Goal: Answer question/provide support: Share knowledge or assist other users

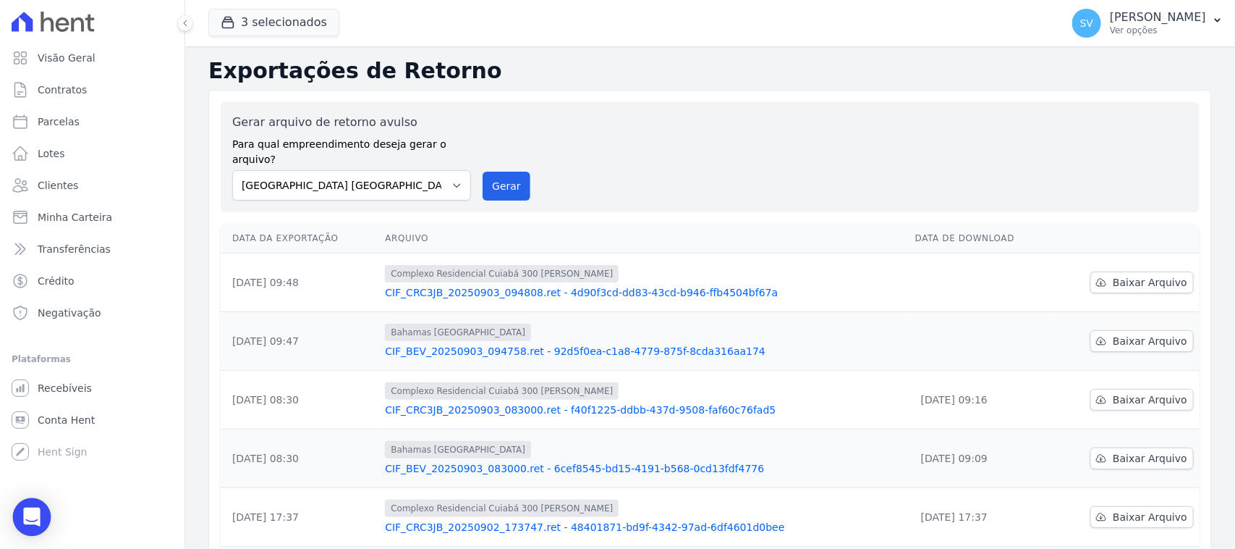
click at [34, 512] on icon "Open Intercom Messenger" at bounding box center [31, 516] width 17 height 19
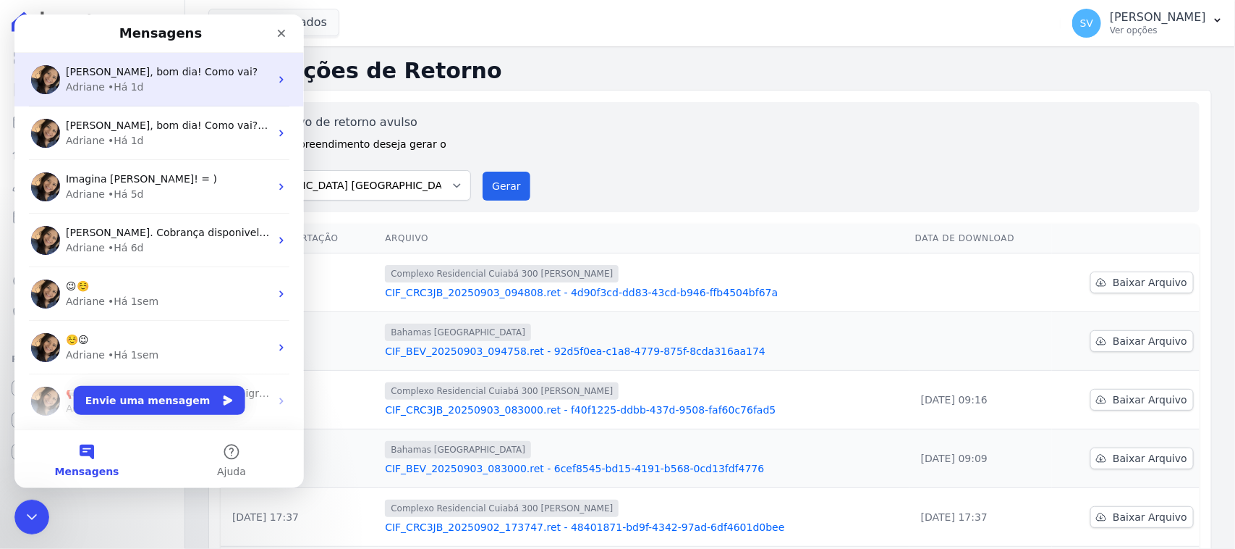
drag, startPoint x: 132, startPoint y: 81, endPoint x: 138, endPoint y: 75, distance: 8.7
click at [132, 81] on div "• Há 1d" at bounding box center [126, 87] width 36 height 15
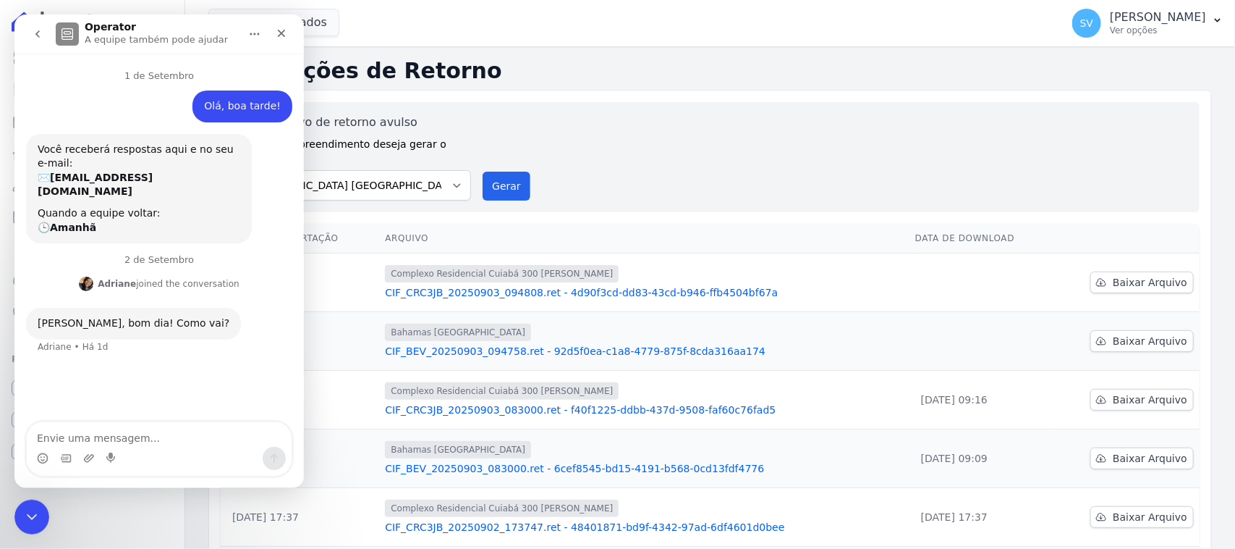
click at [27, 35] on button "go back" at bounding box center [37, 33] width 27 height 27
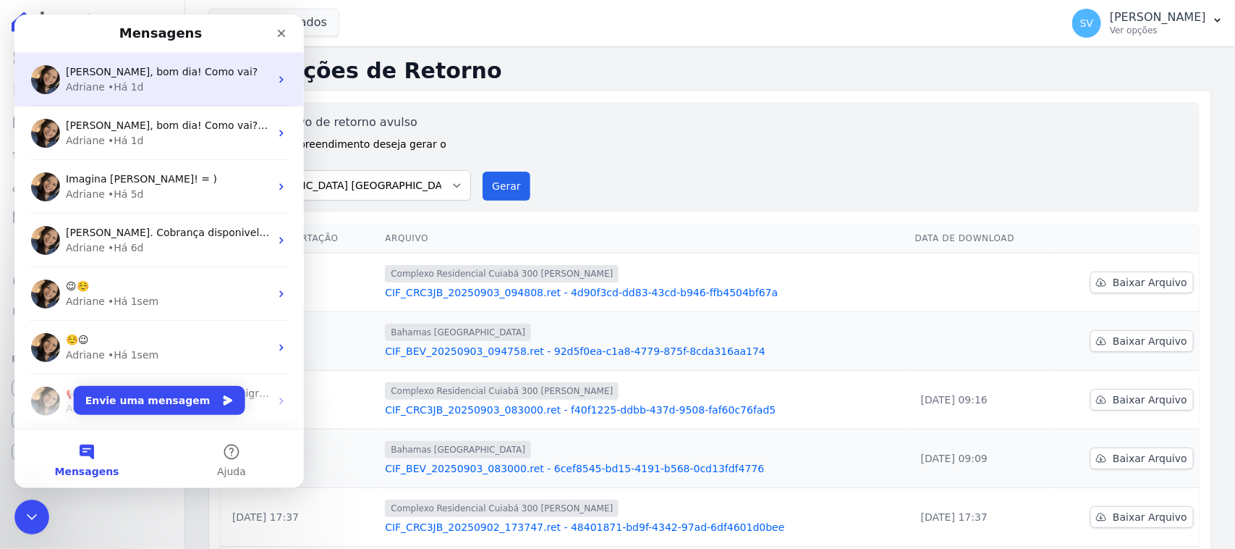
click at [207, 88] on div "Adriane • Há 1d" at bounding box center [168, 87] width 204 height 15
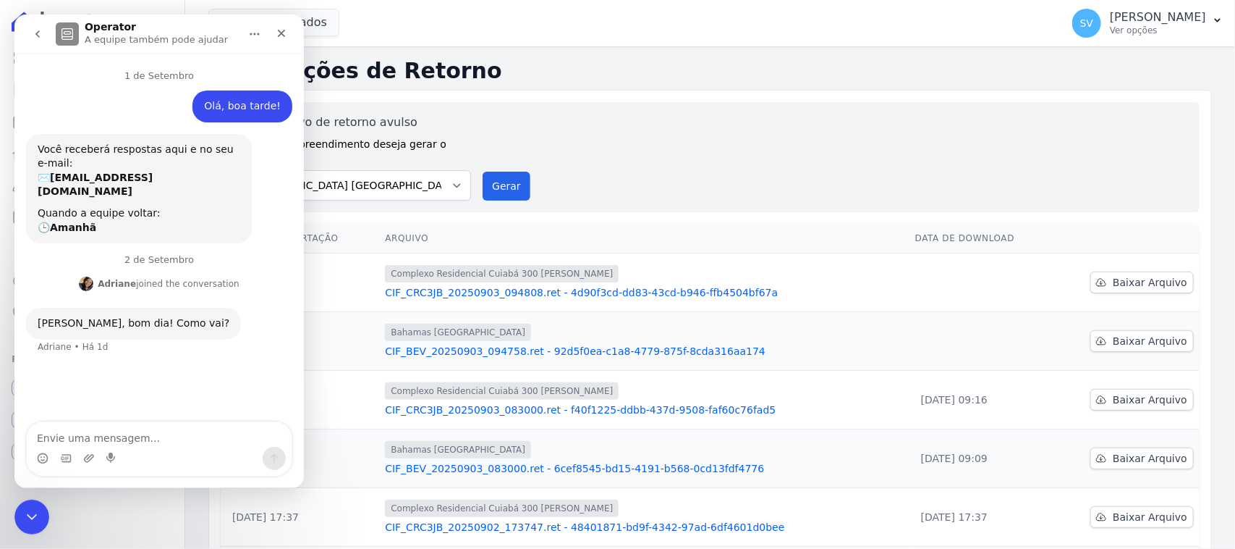
click at [158, 433] on textarea "Envie uma mensagem..." at bounding box center [159, 434] width 265 height 25
type textarea "Bom dia [PERSON_NAME], tudo bem?"
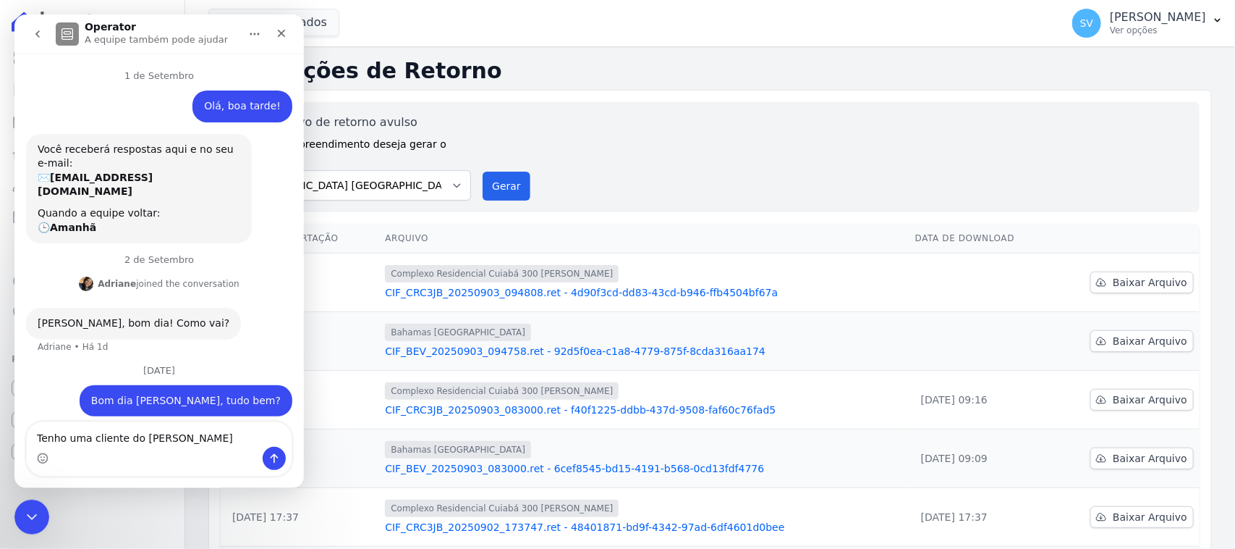
type textarea "Tenho uma cliente do [PERSON_NAME]"
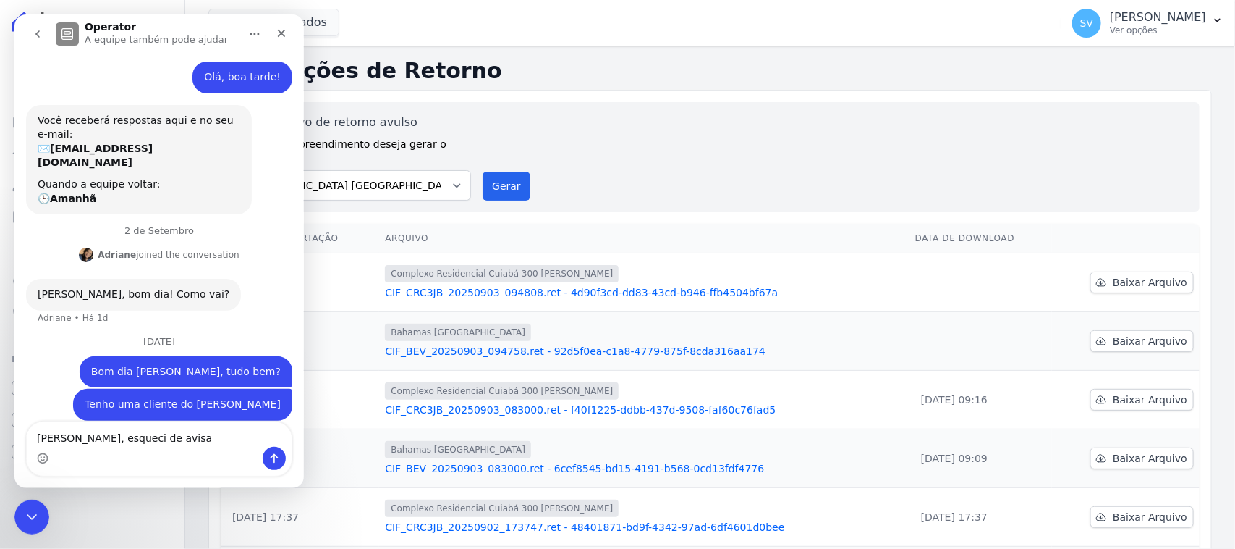
type textarea "[PERSON_NAME], esqueci de avisar"
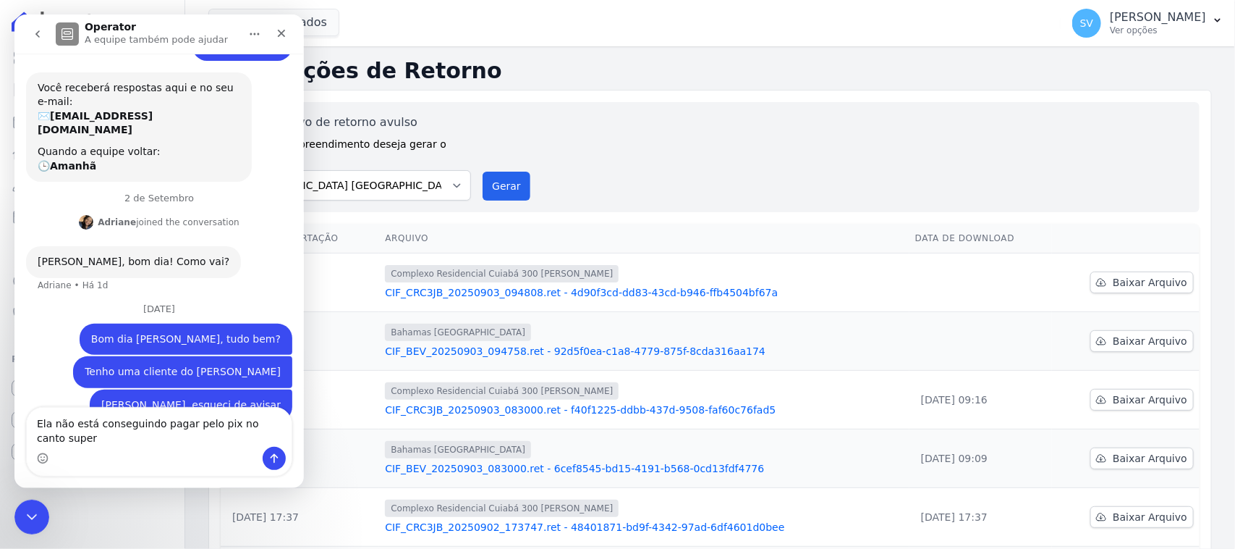
scroll to position [76, 0]
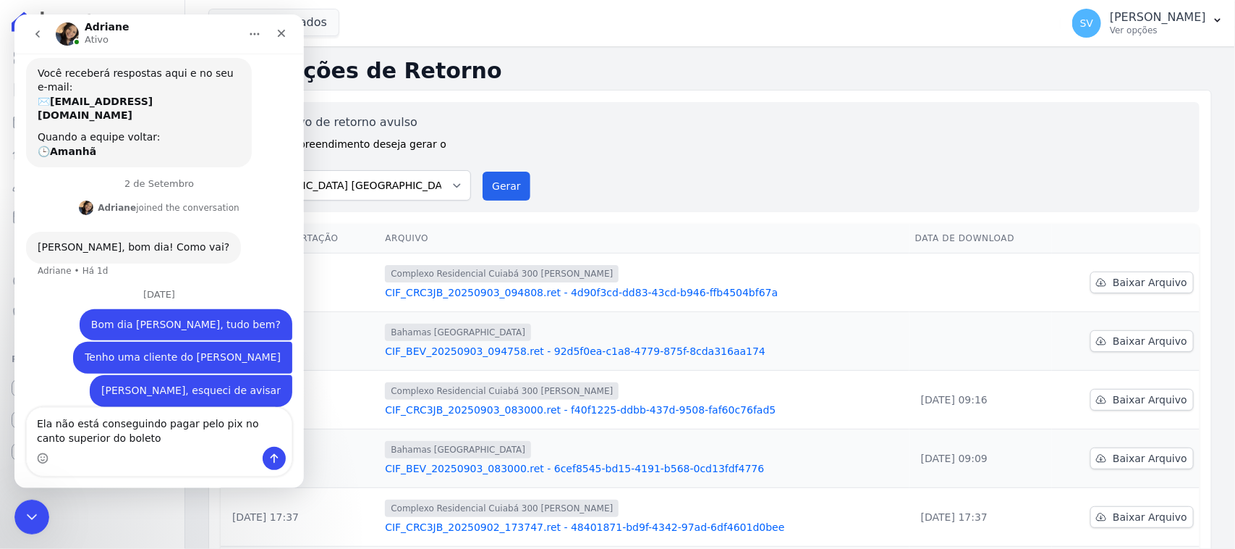
type textarea "Ela não está conseguindo pagar pelo pix no canto superior do boleto"
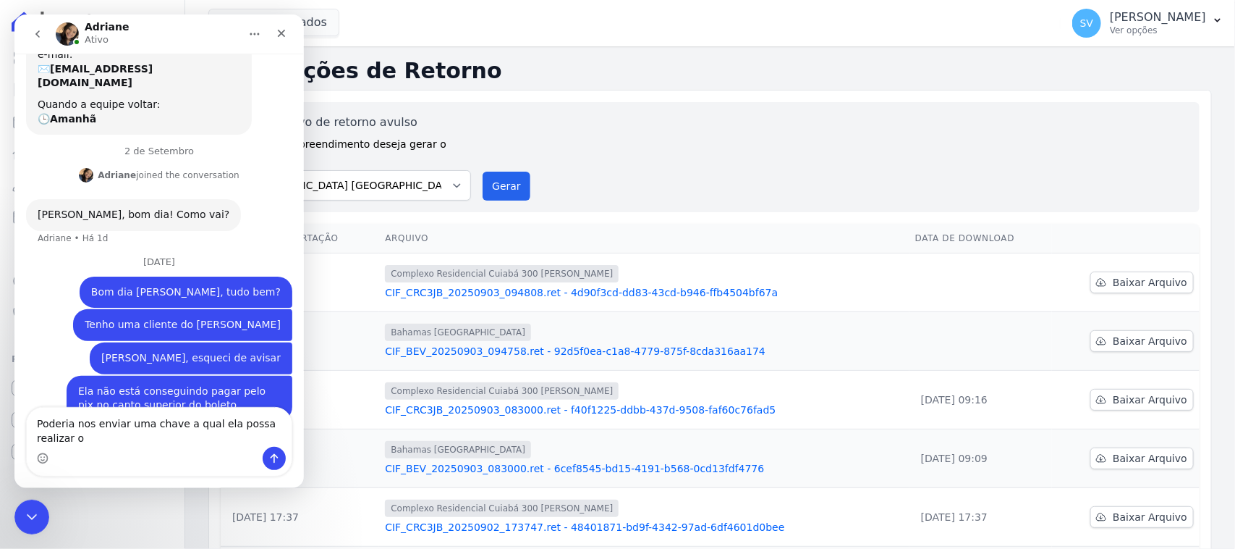
scroll to position [123, 0]
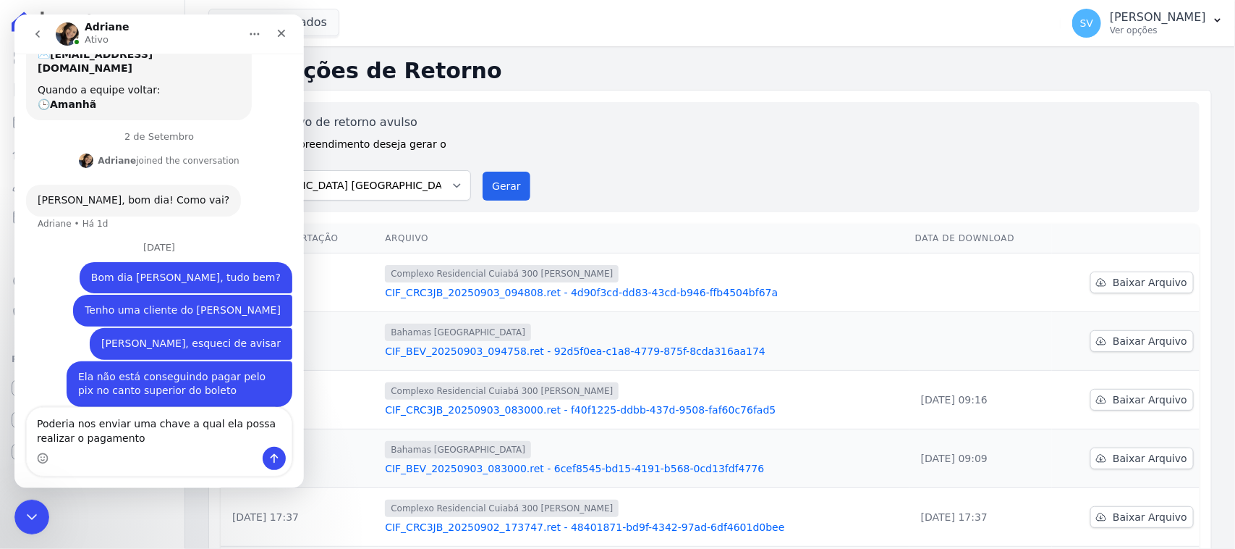
type textarea "Poderia nos enviar uma chave a qual ela possa realizar o pagamento?"
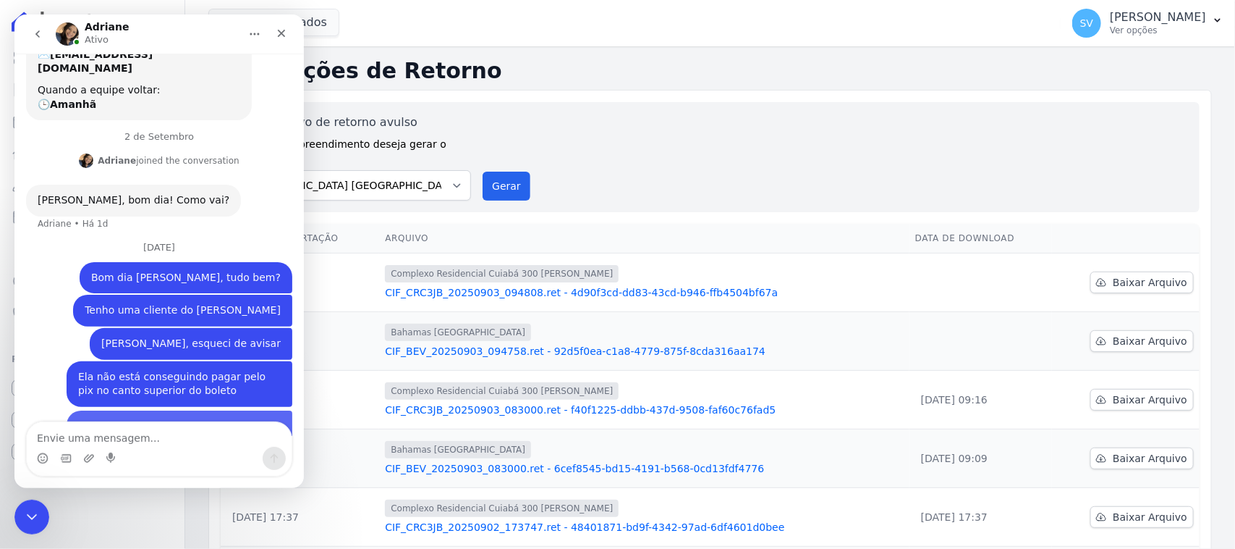
scroll to position [156, 0]
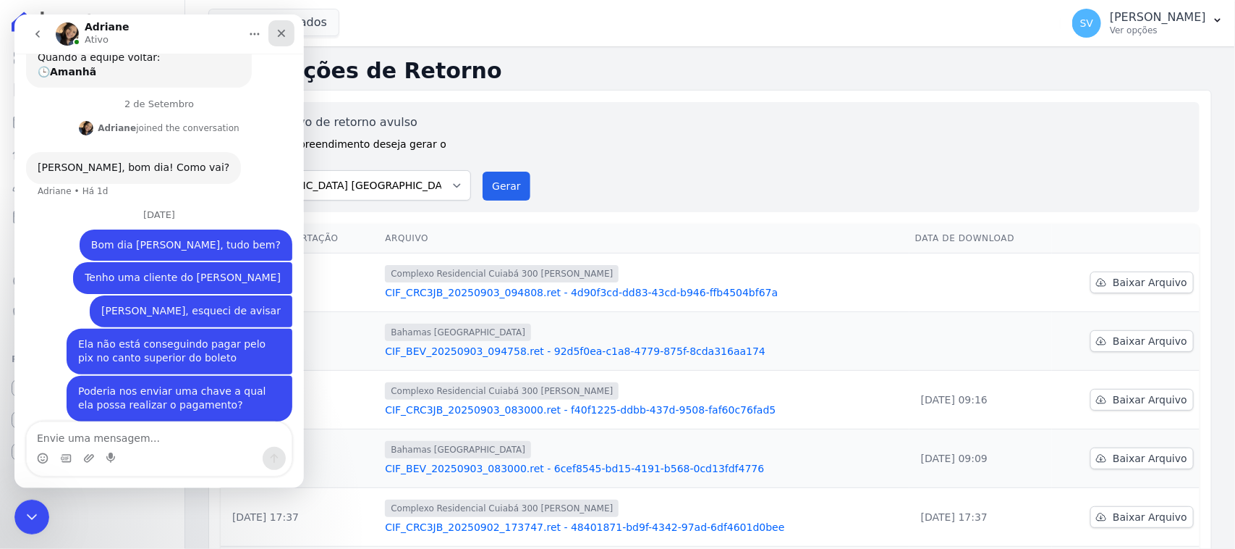
click at [287, 31] on icon "Fechar" at bounding box center [282, 33] width 12 height 12
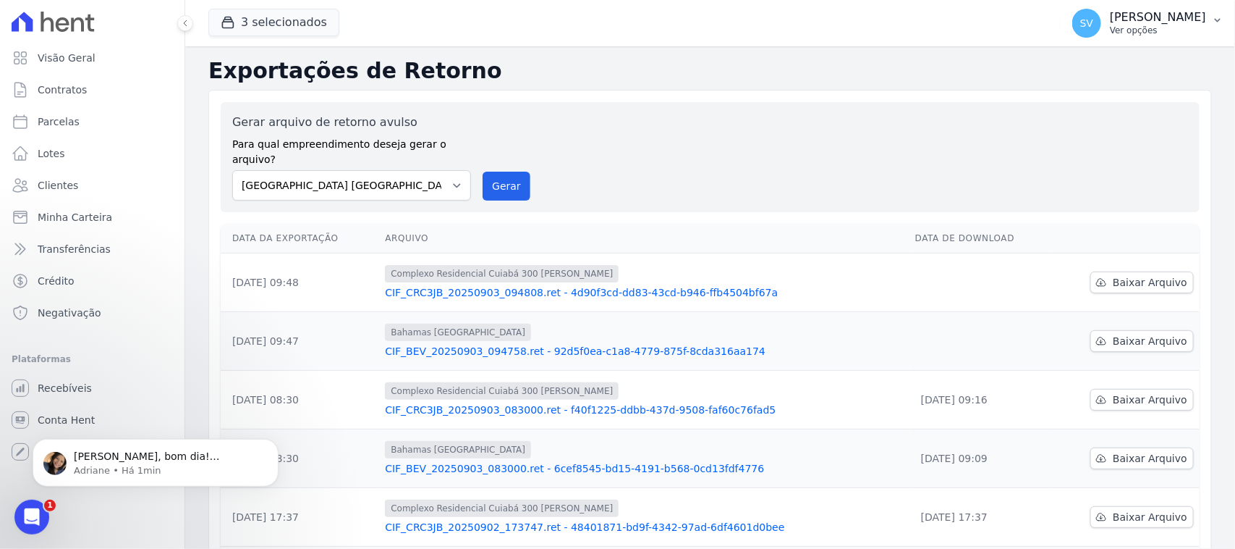
scroll to position [226, 0]
click at [182, 460] on p "[PERSON_NAME], bom dia! [PERSON_NAME], através da linha digitavel é possível re…" at bounding box center [167, 456] width 187 height 14
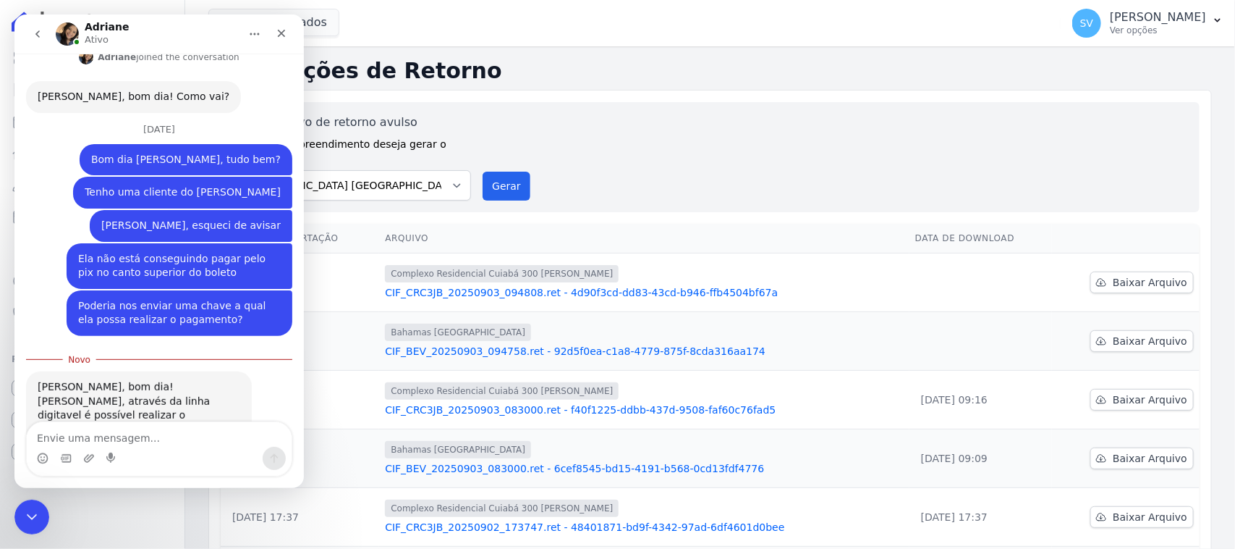
scroll to position [251, 0]
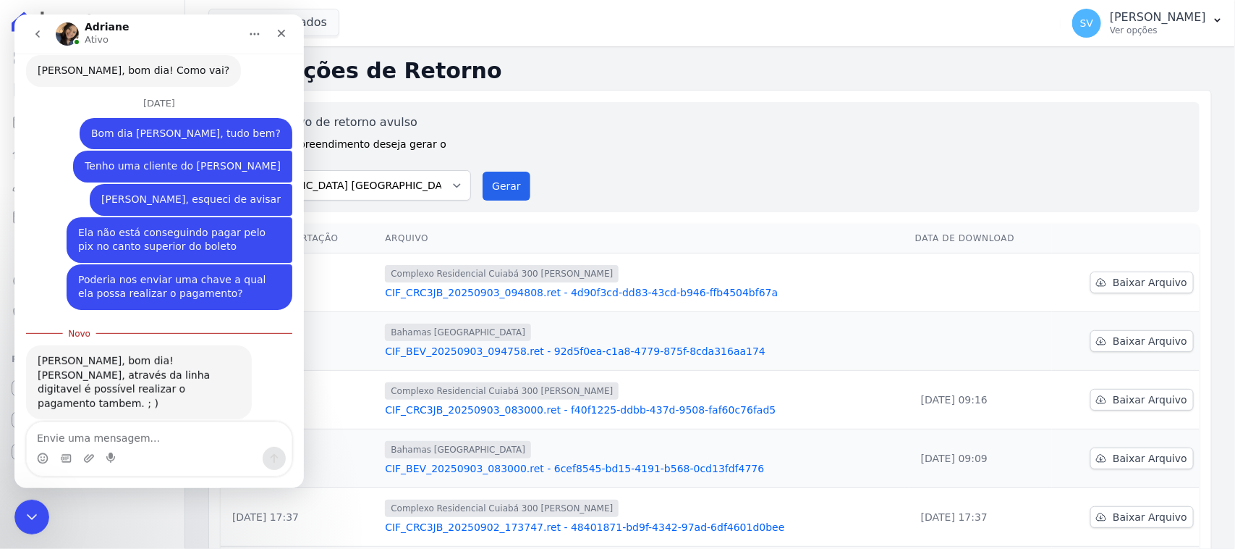
click at [190, 442] on textarea "Envie uma mensagem..." at bounding box center [159, 434] width 265 height 25
click at [277, 33] on icon "Fechar" at bounding box center [282, 33] width 12 height 12
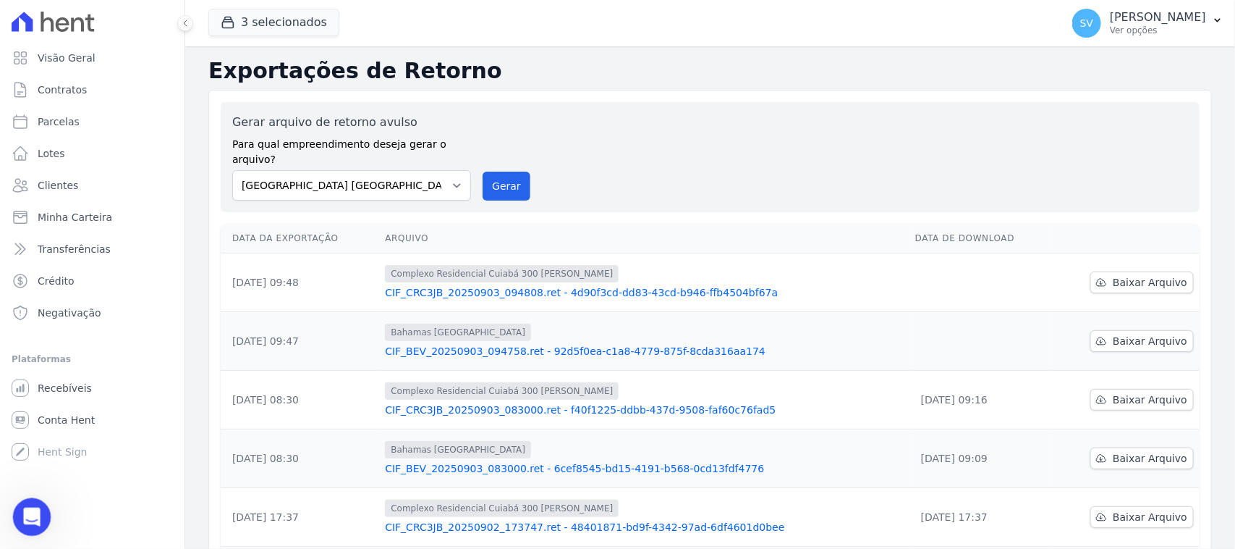
click at [30, 499] on div "Abertura do Messenger da Intercom" at bounding box center [30, 515] width 48 height 48
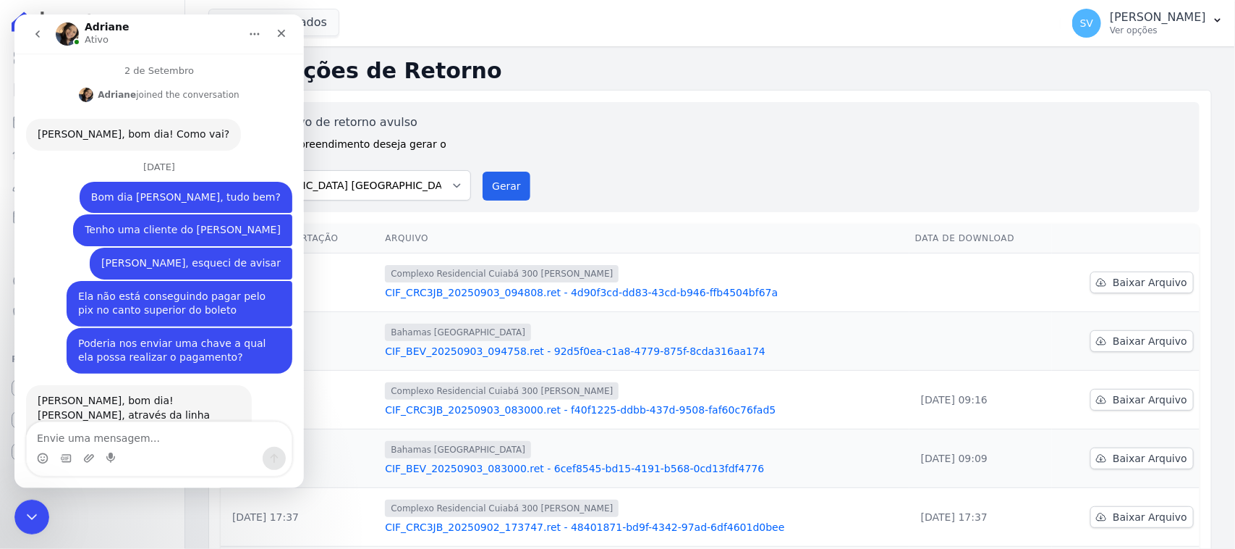
scroll to position [226, 0]
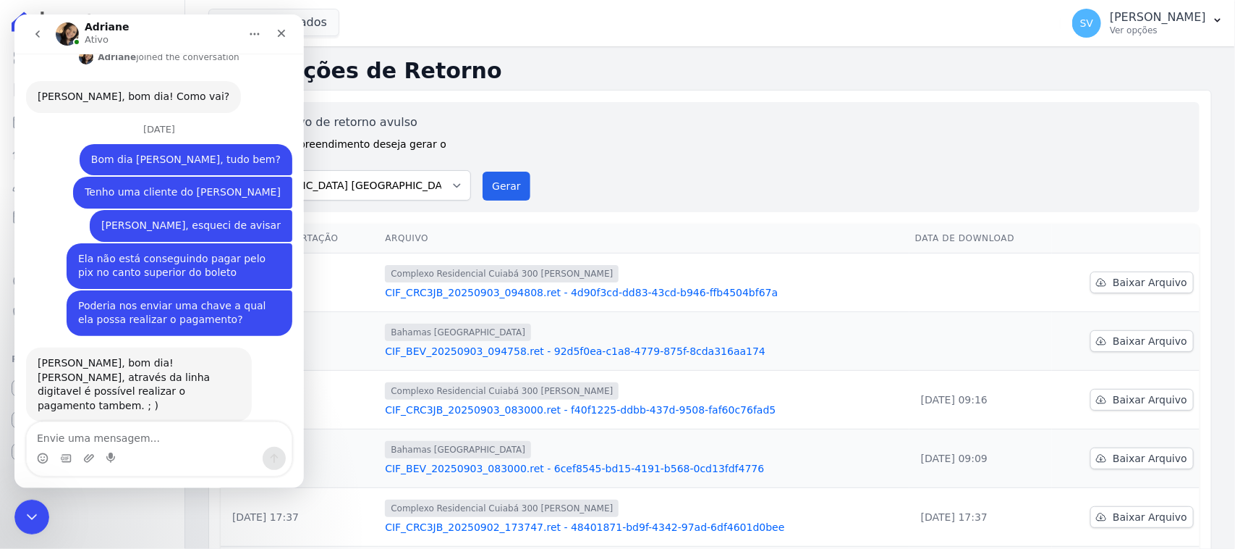
click at [127, 446] on textarea "Envie uma mensagem..." at bounding box center [159, 434] width 265 height 25
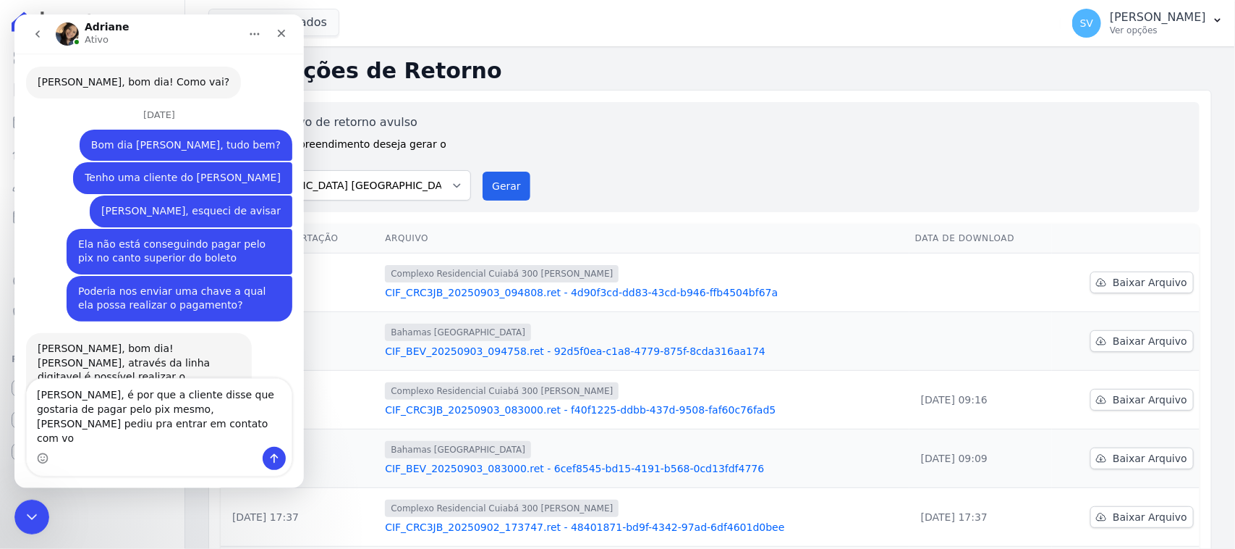
scroll to position [255, 0]
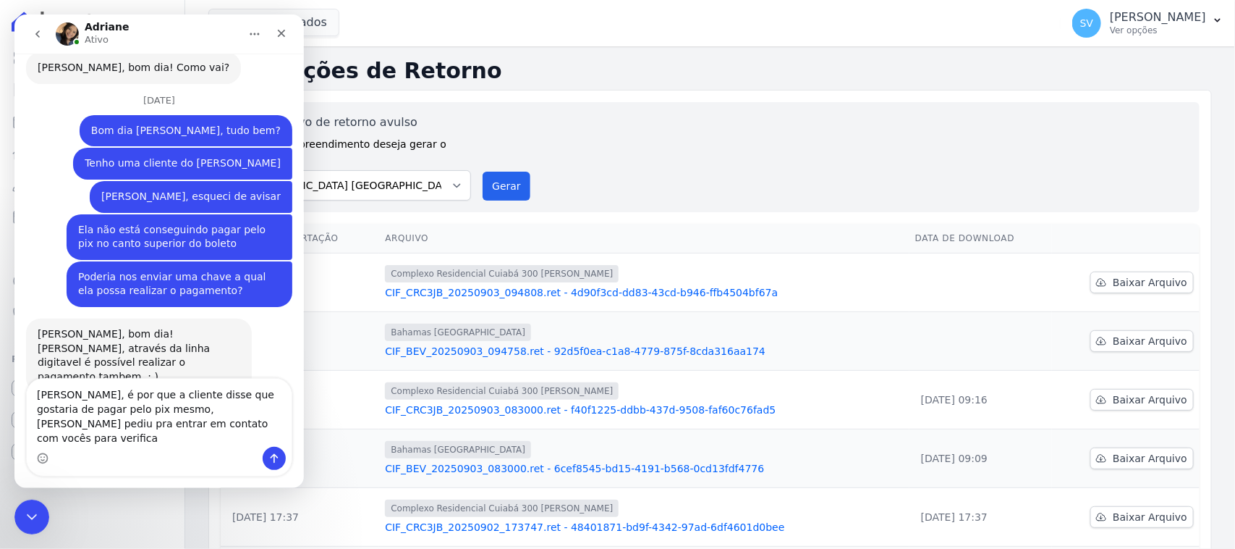
type textarea "[PERSON_NAME], é por que a cliente disse que gostaria de pagar pelo pix mesmo, …"
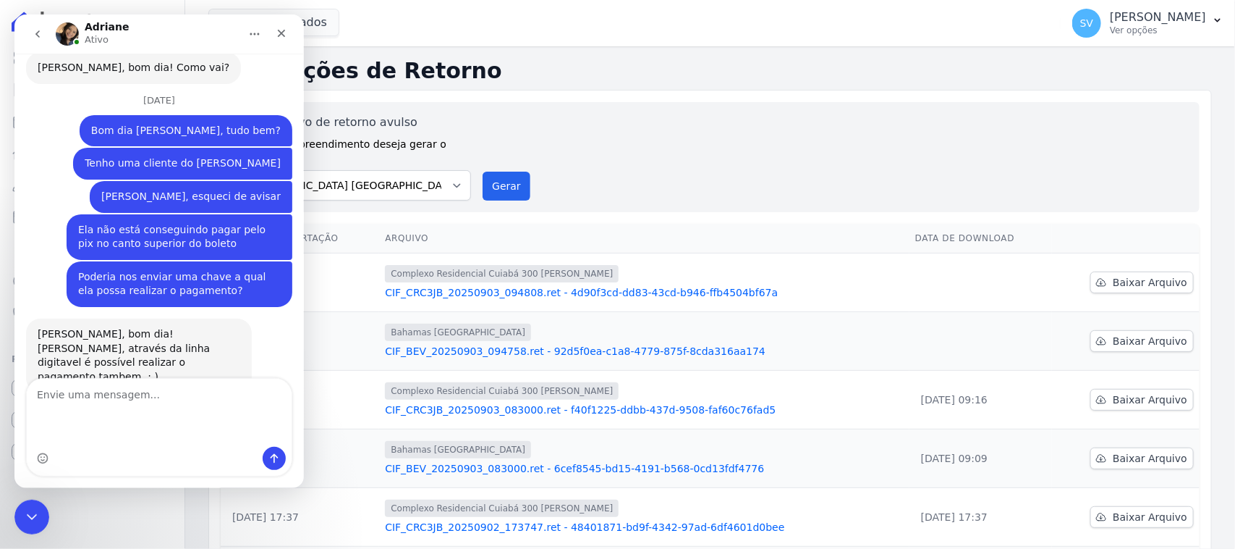
scroll to position [313, 0]
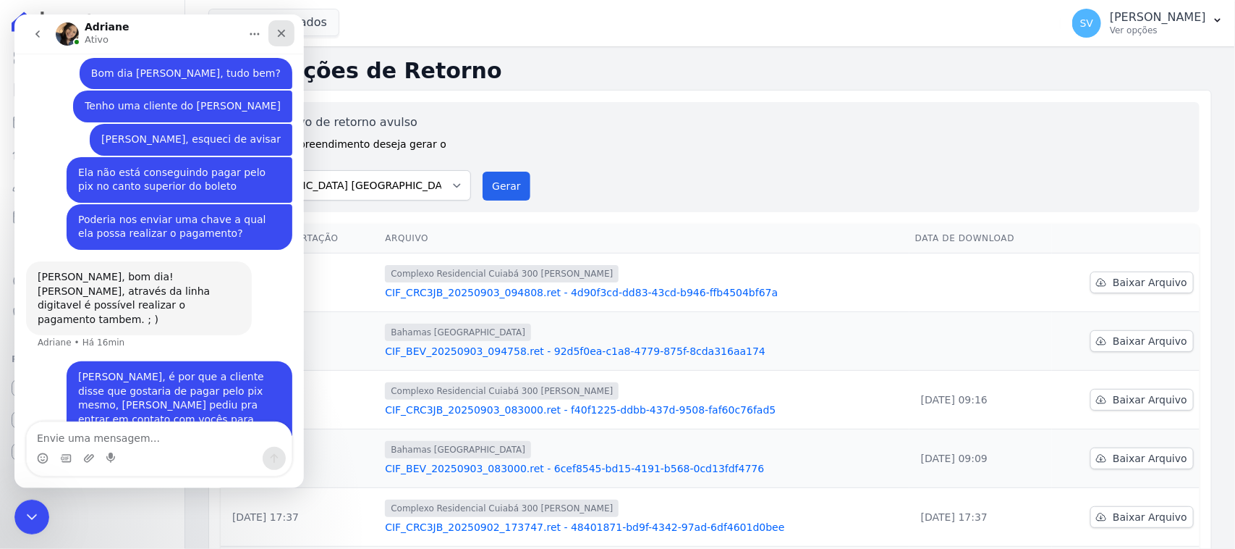
click at [279, 35] on icon "Fechar" at bounding box center [282, 33] width 12 height 12
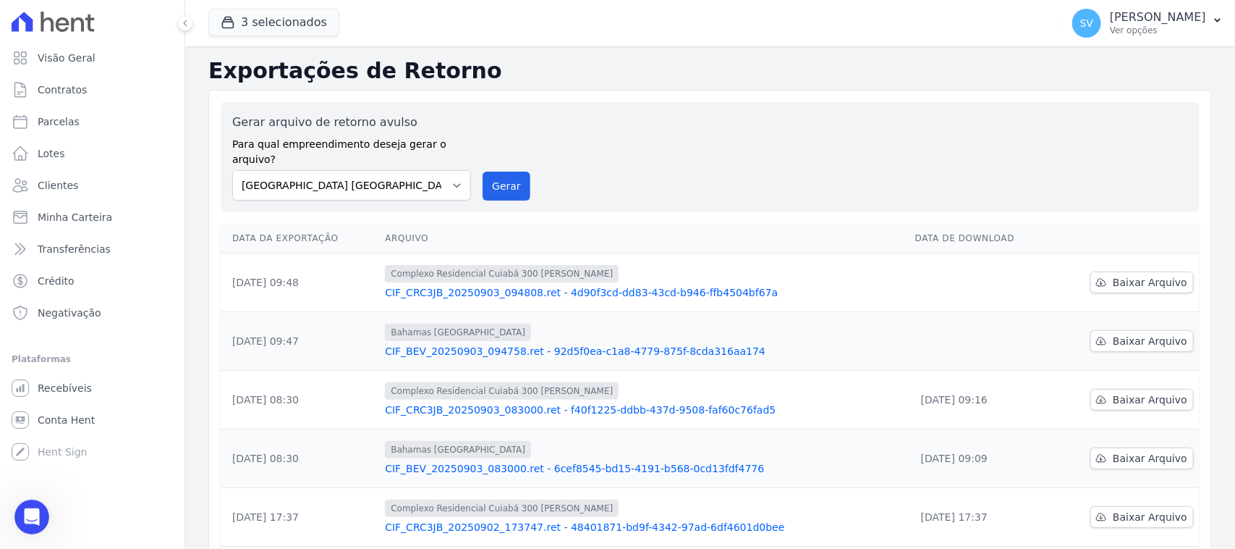
scroll to position [406, 0]
click at [94, 127] on link "Parcelas" at bounding box center [92, 121] width 173 height 29
select select
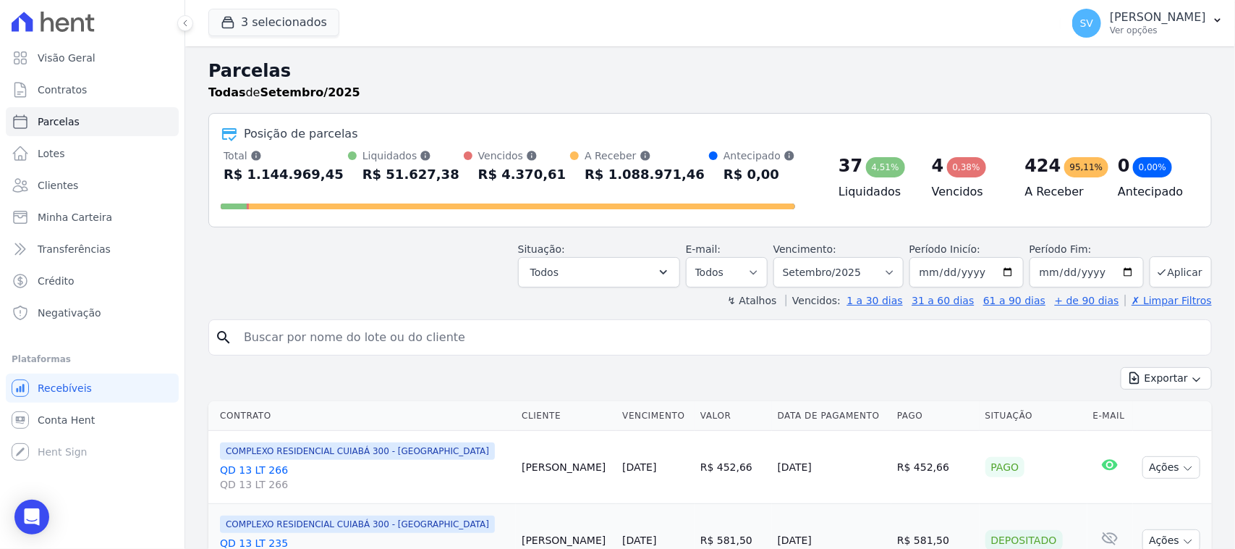
click at [429, 321] on div "search" at bounding box center [710, 337] width 1004 height 36
click at [434, 346] on input "search" at bounding box center [720, 337] width 970 height 29
type input "[PERSON_NAME]"
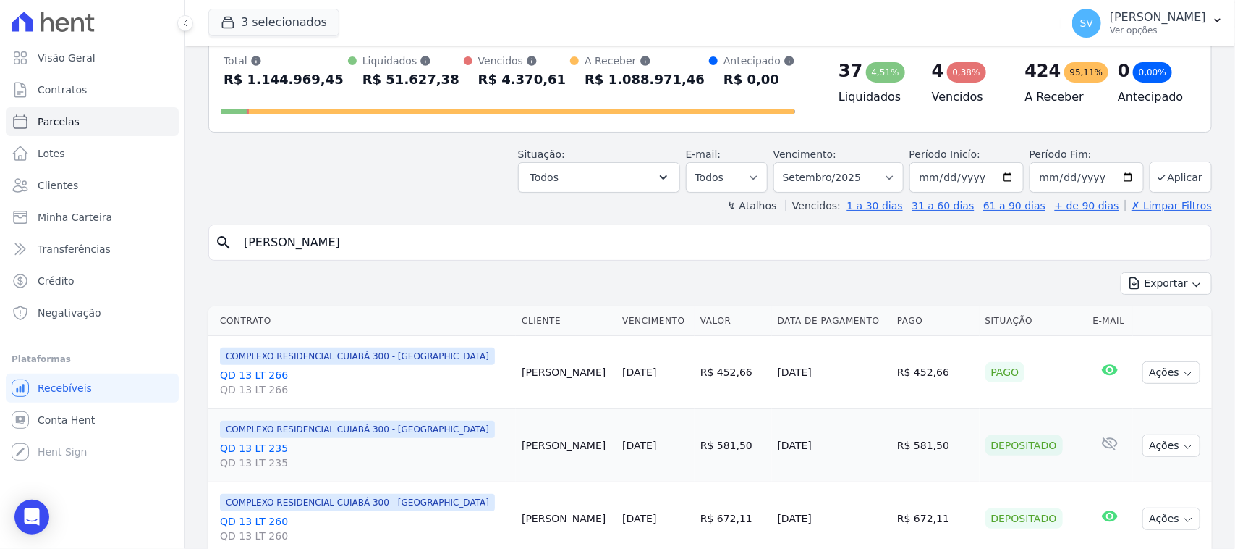
scroll to position [181, 0]
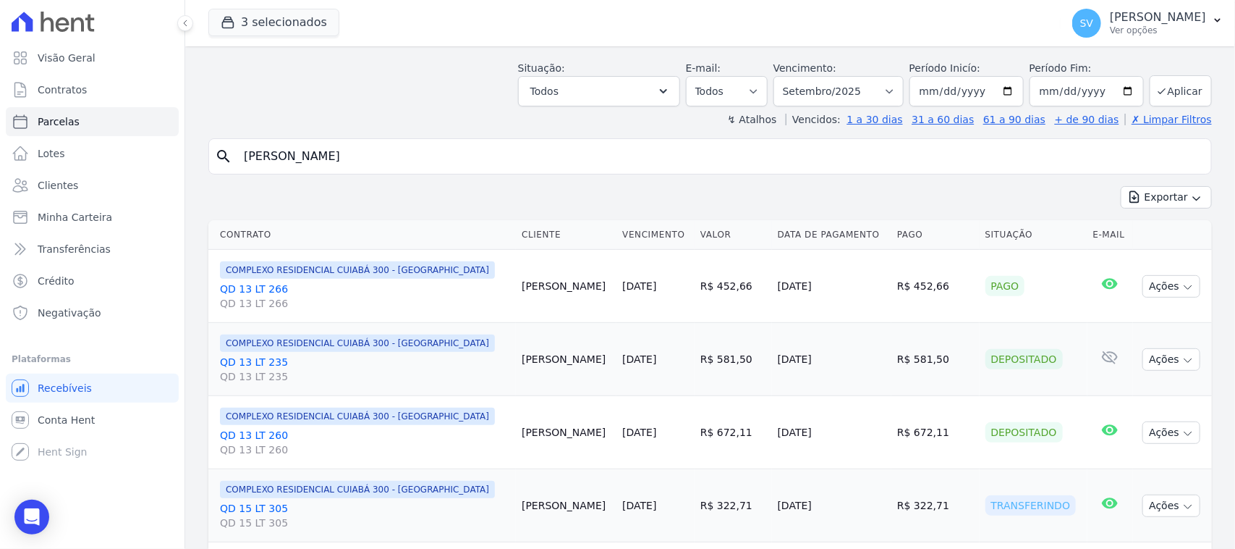
click at [948, 161] on input "[PERSON_NAME]" at bounding box center [720, 156] width 970 height 29
select select
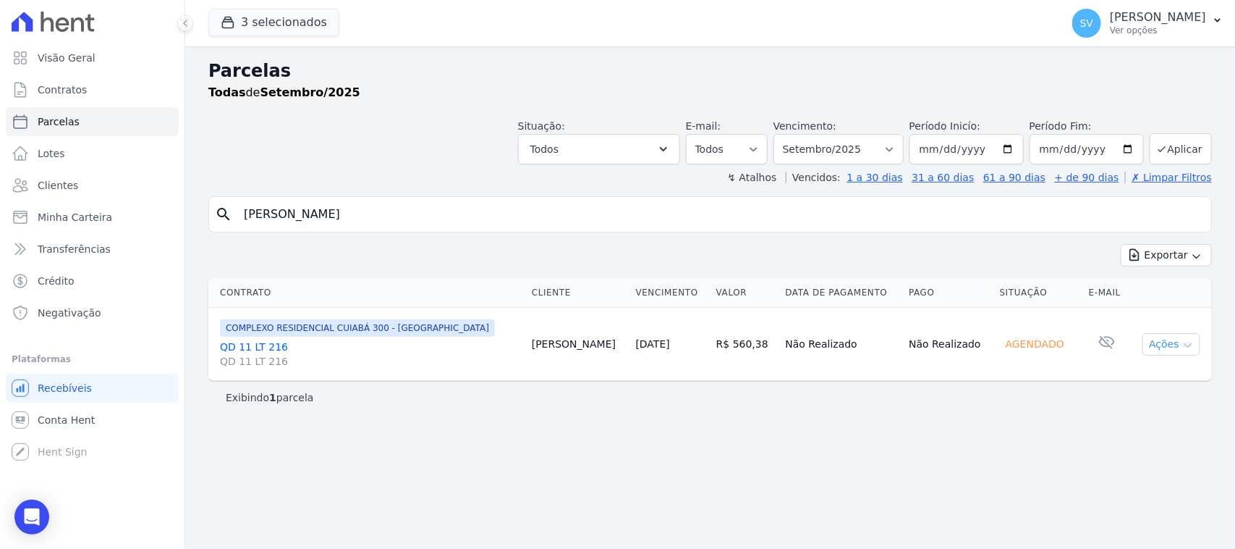
click at [1158, 349] on button "Ações" at bounding box center [1172, 344] width 58 height 22
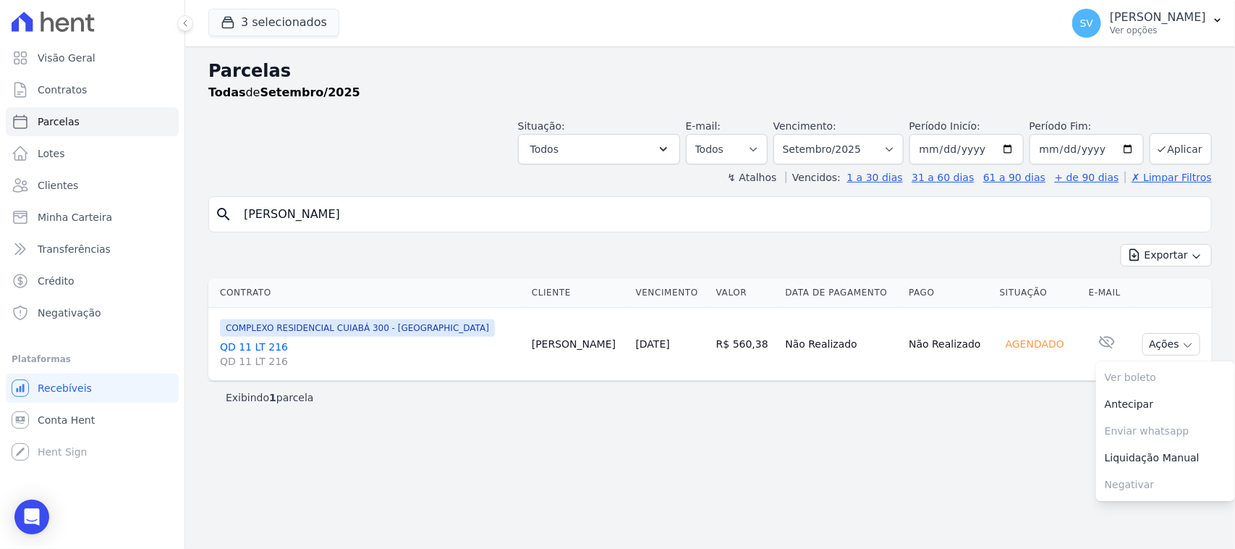
click at [1018, 412] on div "Exibindo 1 parcela" at bounding box center [710, 397] width 1004 height 33
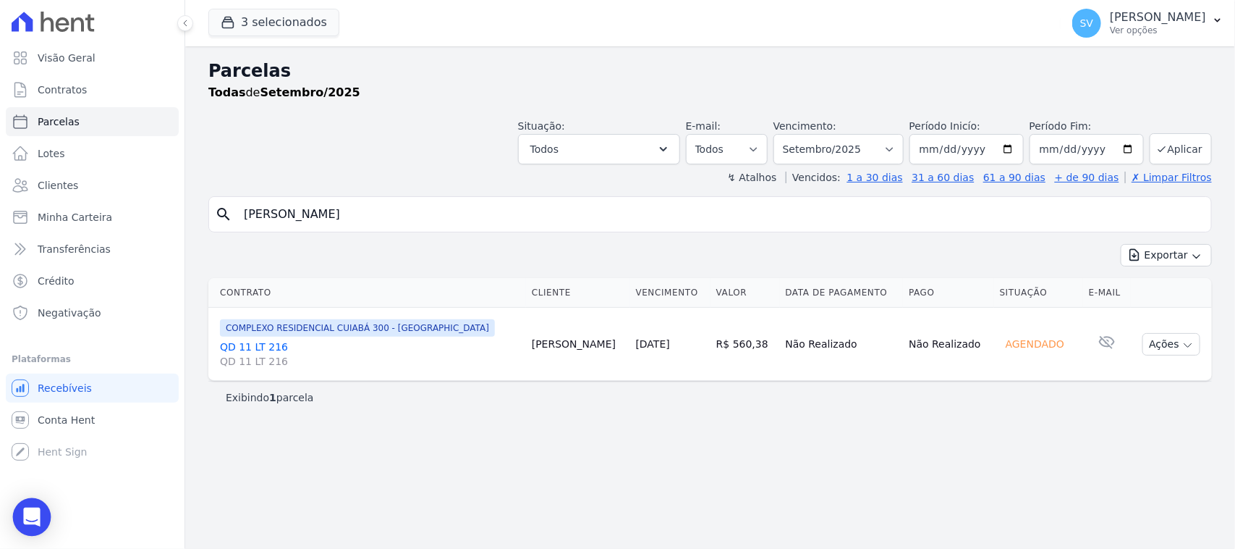
drag, startPoint x: 22, startPoint y: 527, endPoint x: 42, endPoint y: 499, distance: 34.2
click at [22, 527] on div "Open Intercom Messenger" at bounding box center [32, 517] width 38 height 38
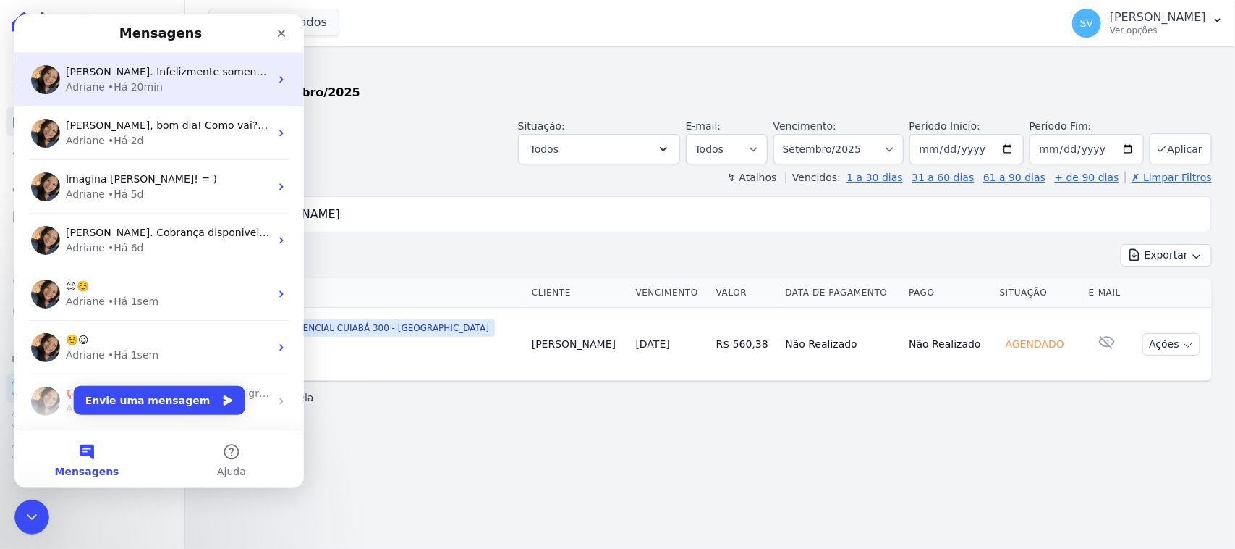
click at [161, 75] on span "[PERSON_NAME]. Infelizmente somente pelo QR Code. Cliente chegou a informar qua…" at bounding box center [383, 72] width 635 height 12
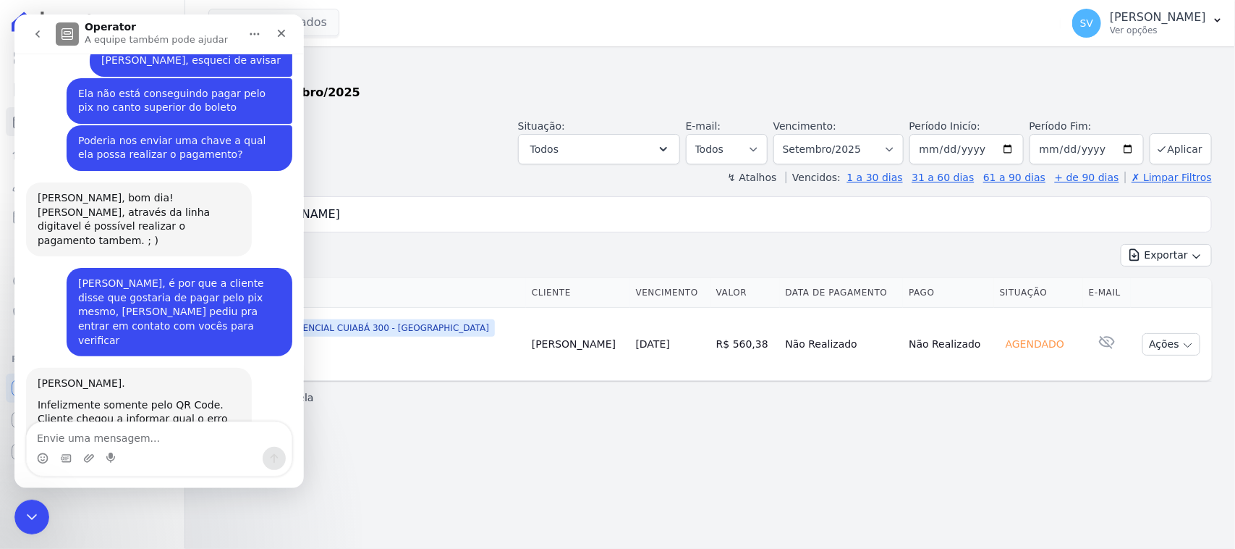
scroll to position [406, 0]
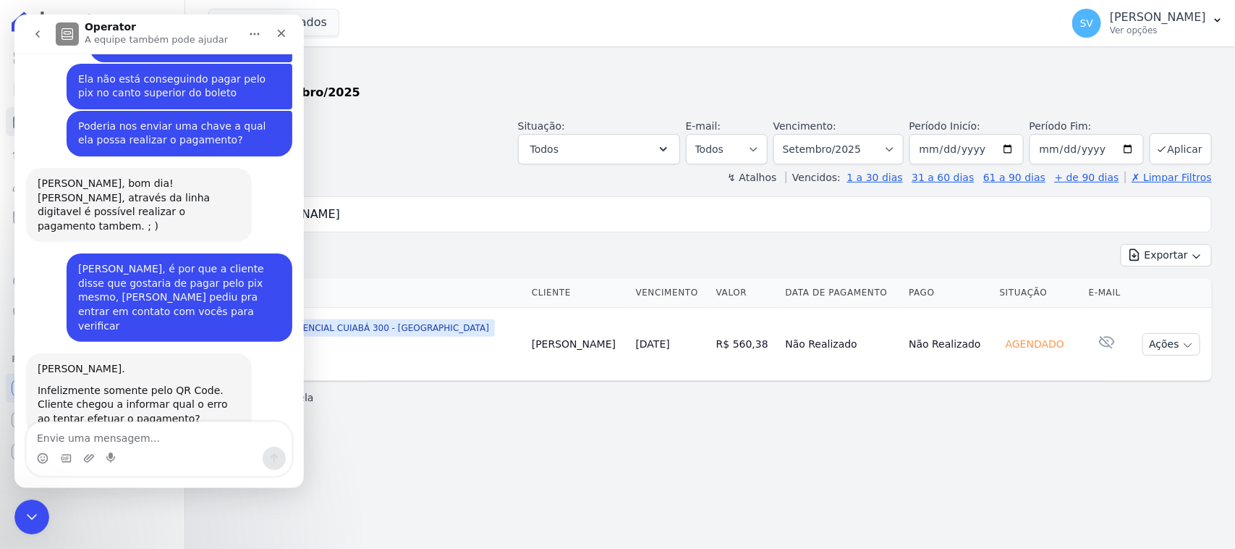
click at [157, 432] on textarea "Envie uma mensagem..." at bounding box center [159, 434] width 265 height 25
type textarea "Deu certo [PERSON_NAME]! Obrigada."
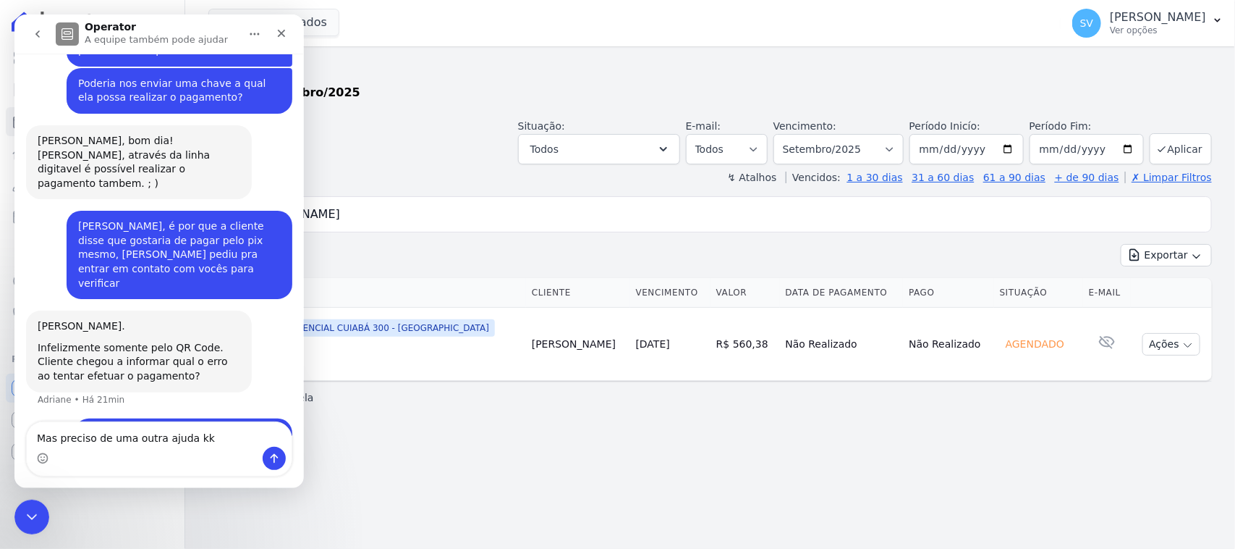
type textarea "Mas preciso de uma outra ajuda kkk"
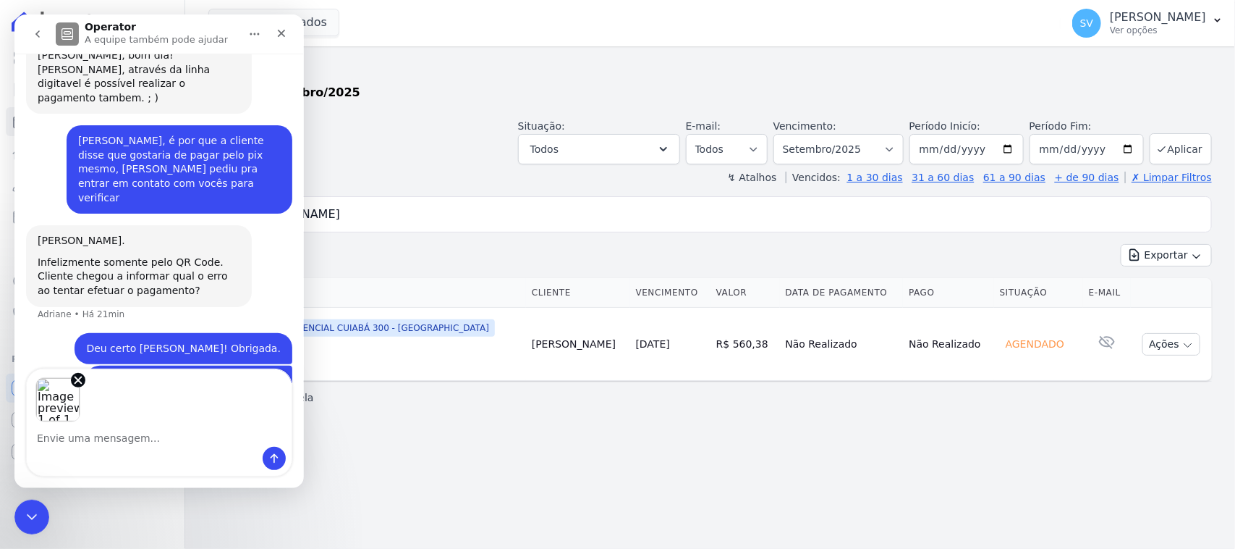
scroll to position [533, 0]
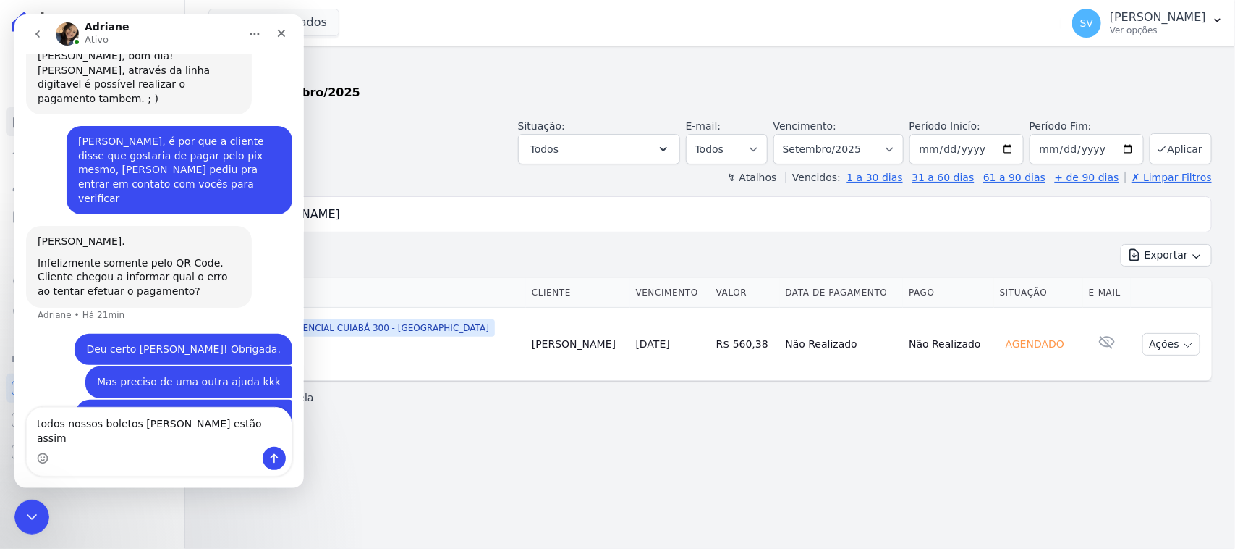
type textarea "todos nossos boletos [PERSON_NAME] estão assim"
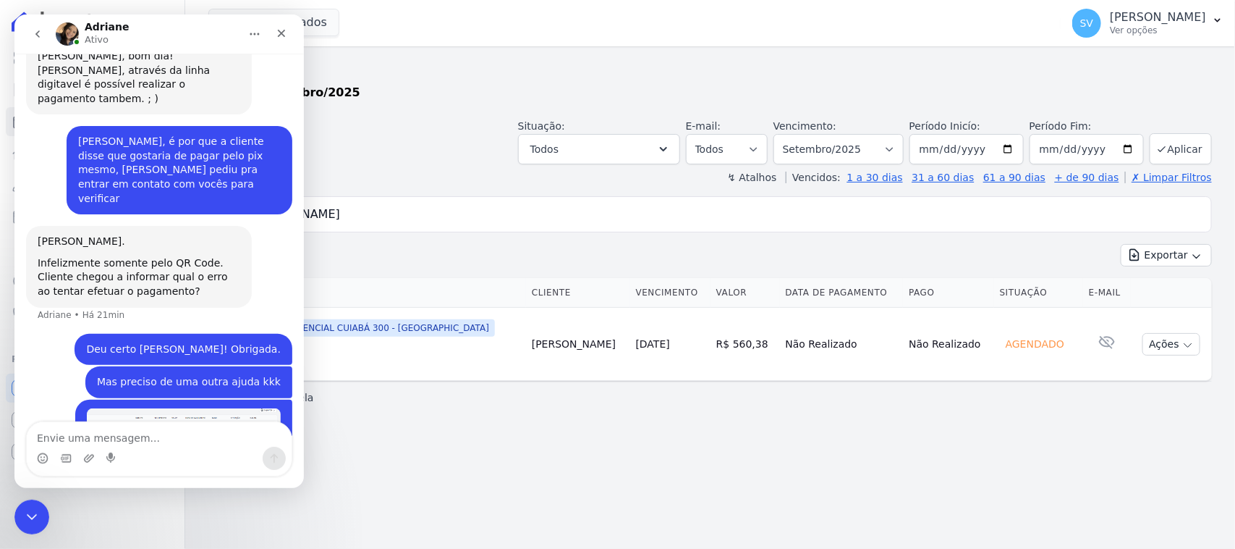
scroll to position [580, 0]
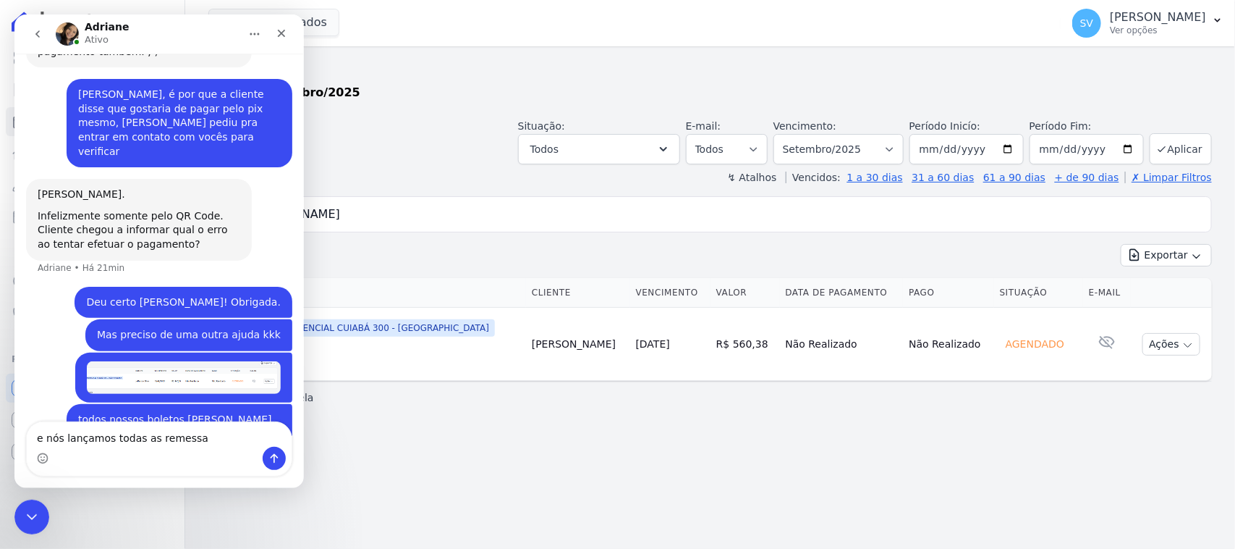
type textarea "e nós lançamos todas as remessas"
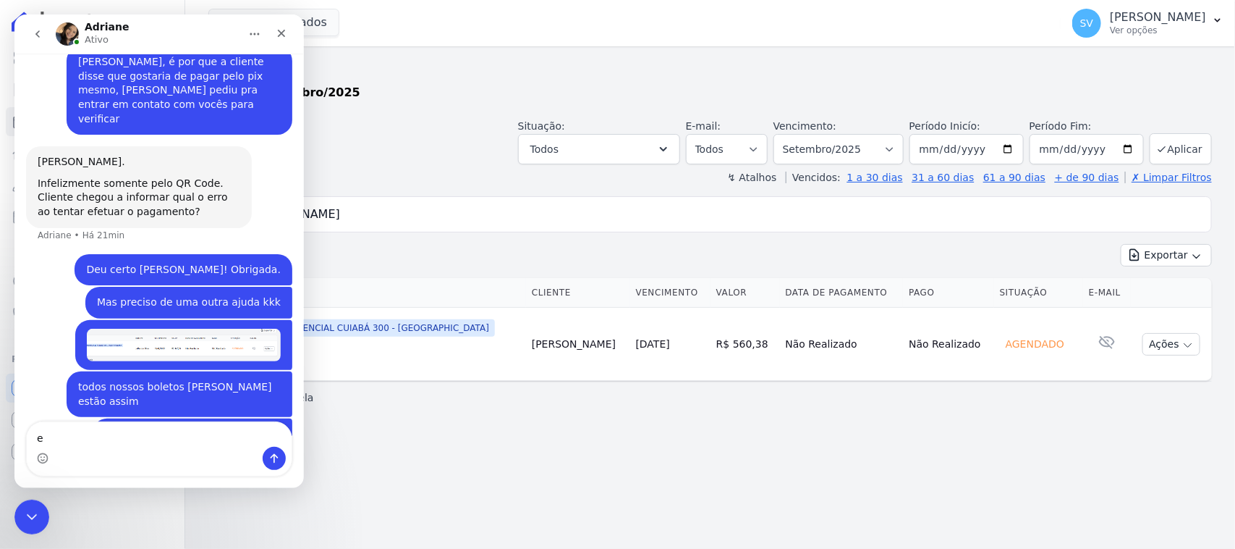
type textarea "e"
type textarea "inclusive pedimos sua ajuda por aqui"
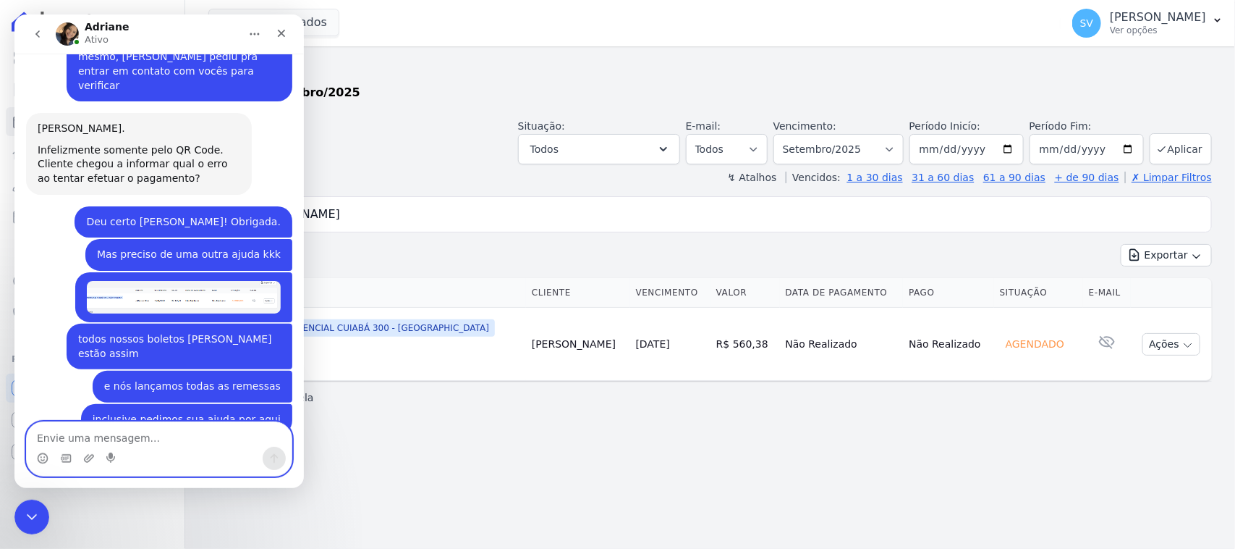
scroll to position [689, 0]
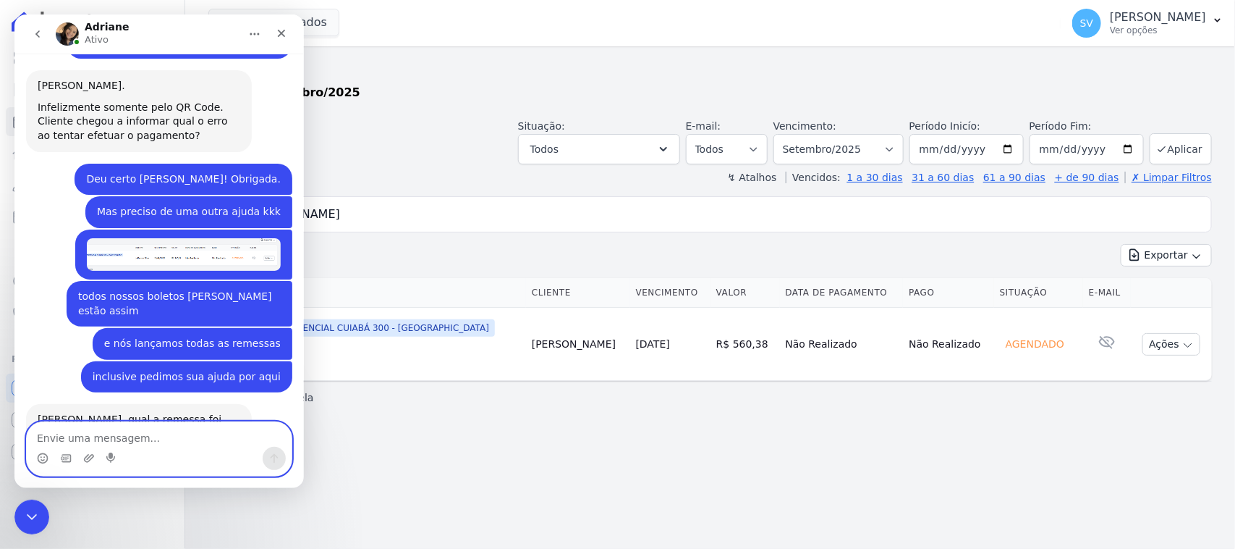
click at [208, 436] on textarea "Envie uma mensagem..." at bounding box center [159, 434] width 265 height 25
click at [276, 37] on icon "Fechar" at bounding box center [282, 33] width 12 height 12
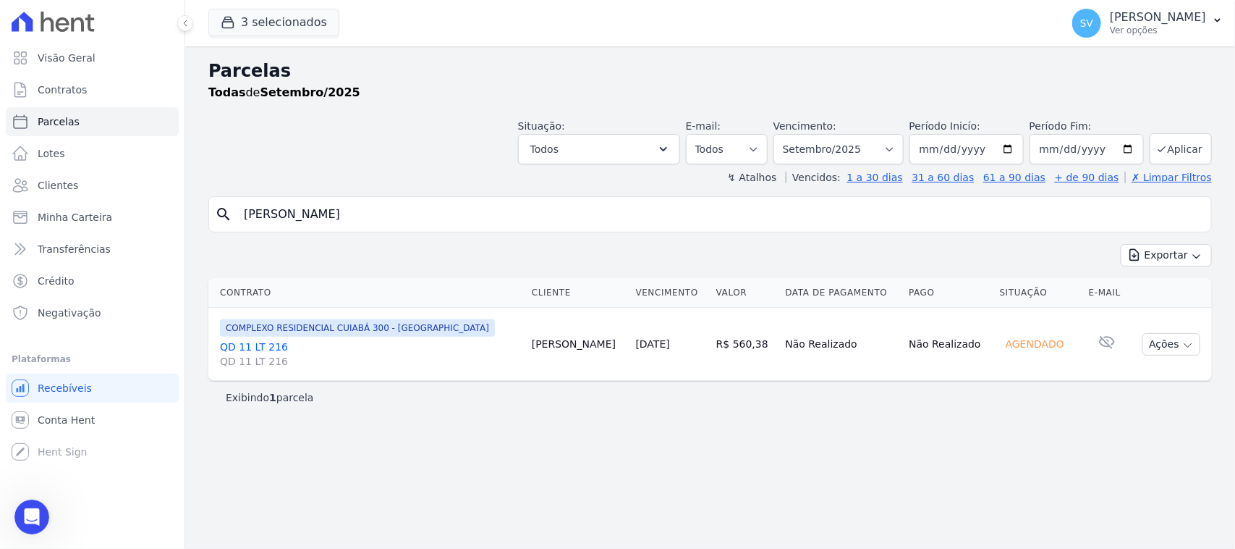
click at [461, 216] on input "[PERSON_NAME]" at bounding box center [720, 214] width 970 height 29
click at [279, 29] on button "3 selecionados" at bounding box center [273, 22] width 131 height 27
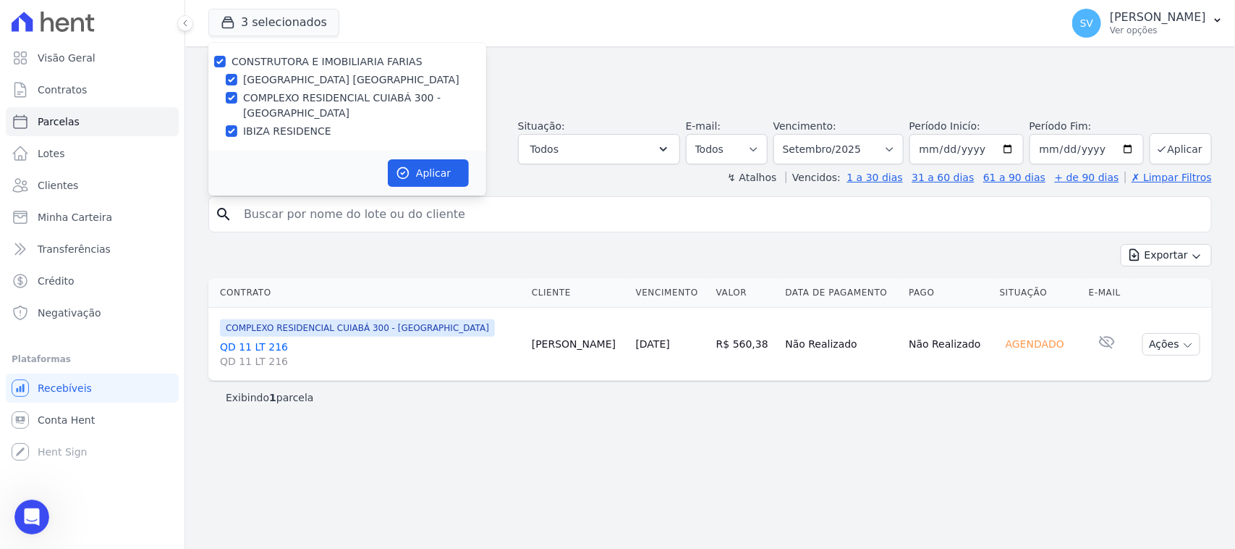
click at [460, 210] on input "search" at bounding box center [720, 214] width 970 height 29
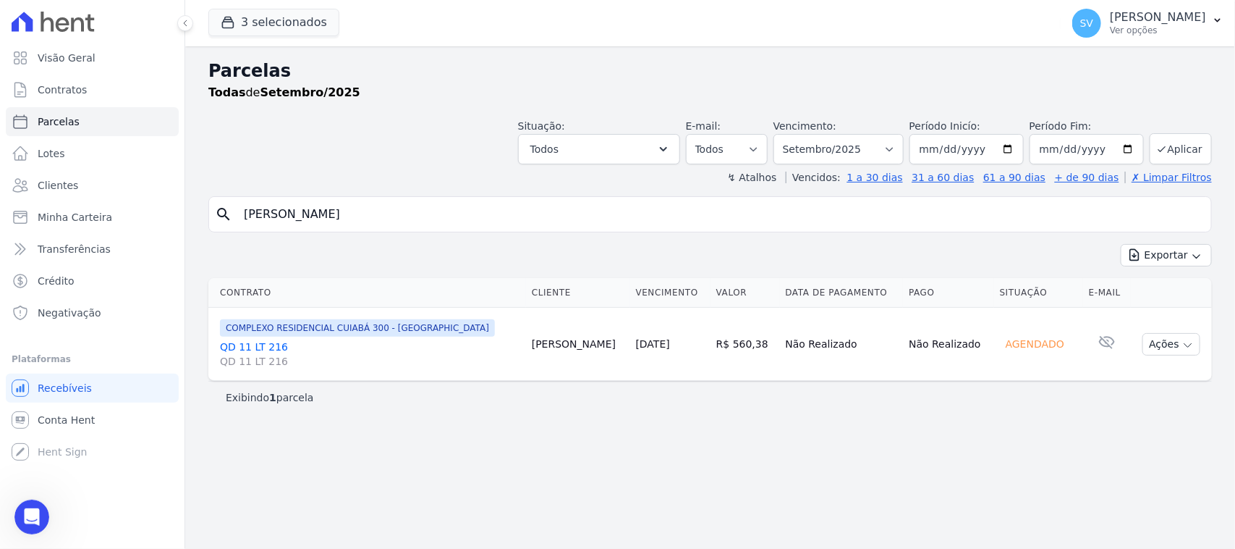
type input "[PERSON_NAME]"
select select
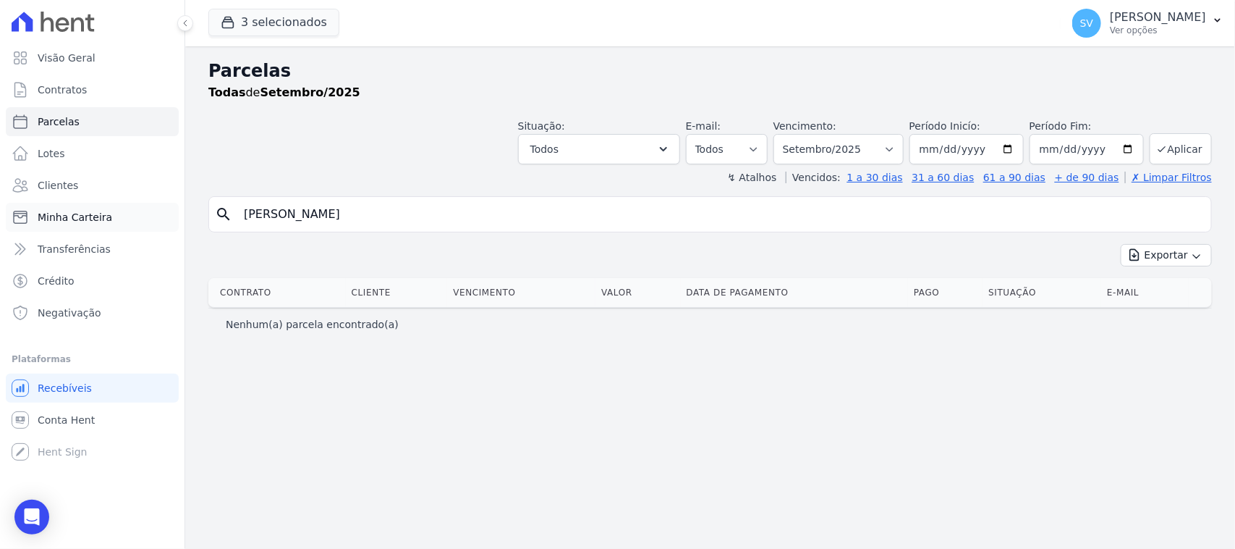
drag, startPoint x: 493, startPoint y: 222, endPoint x: 78, endPoint y: 217, distance: 414.7
click at [78, 237] on div "Visão Geral Contratos [GEOGRAPHIC_DATA] Lotes Clientes Minha Carteira Transferê…" at bounding box center [617, 274] width 1235 height 549
click at [344, 217] on input "[PERSON_NAME]" at bounding box center [720, 214] width 970 height 29
drag, startPoint x: 421, startPoint y: 204, endPoint x: 320, endPoint y: 217, distance: 102.1
click at [320, 216] on input "[PERSON_NAME]" at bounding box center [720, 214] width 970 height 29
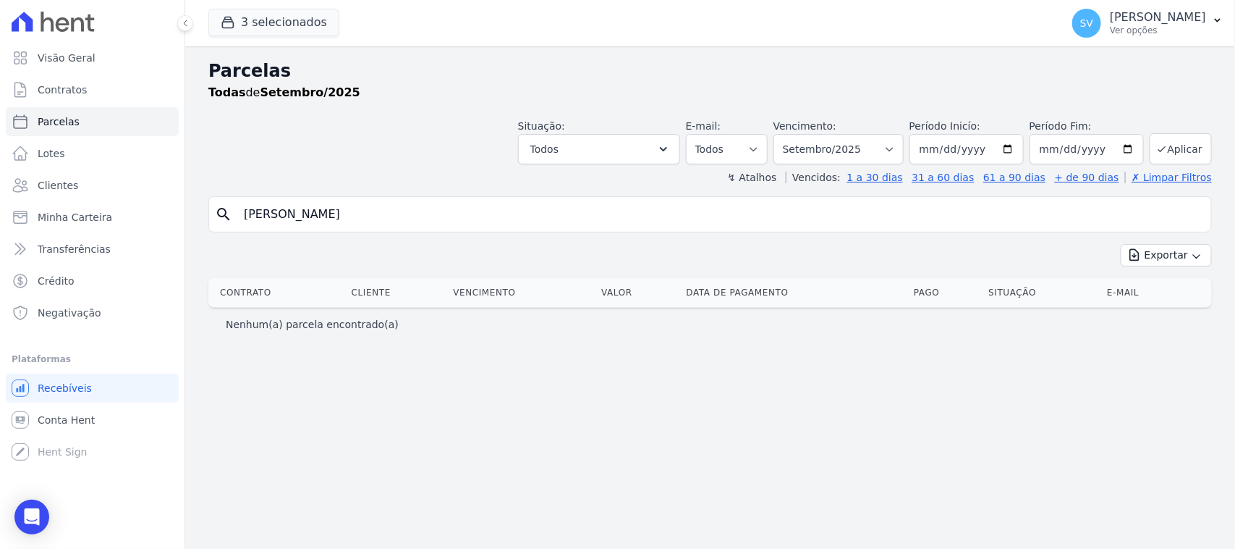
type input "[PERSON_NAME]"
select select
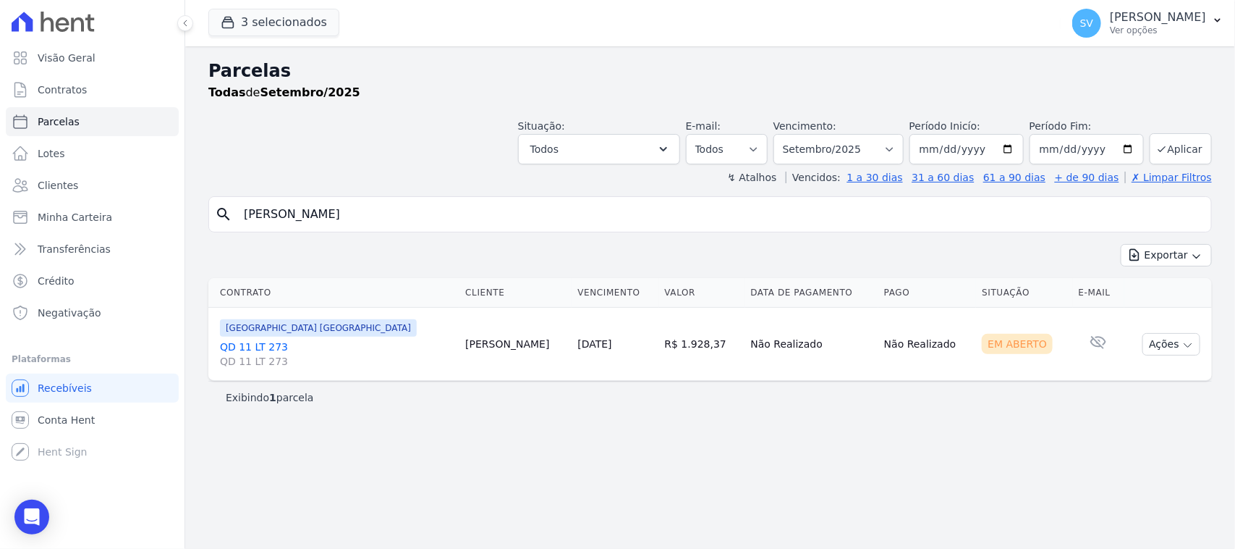
click at [17, 509] on div "Open Intercom Messenger" at bounding box center [31, 516] width 35 height 35
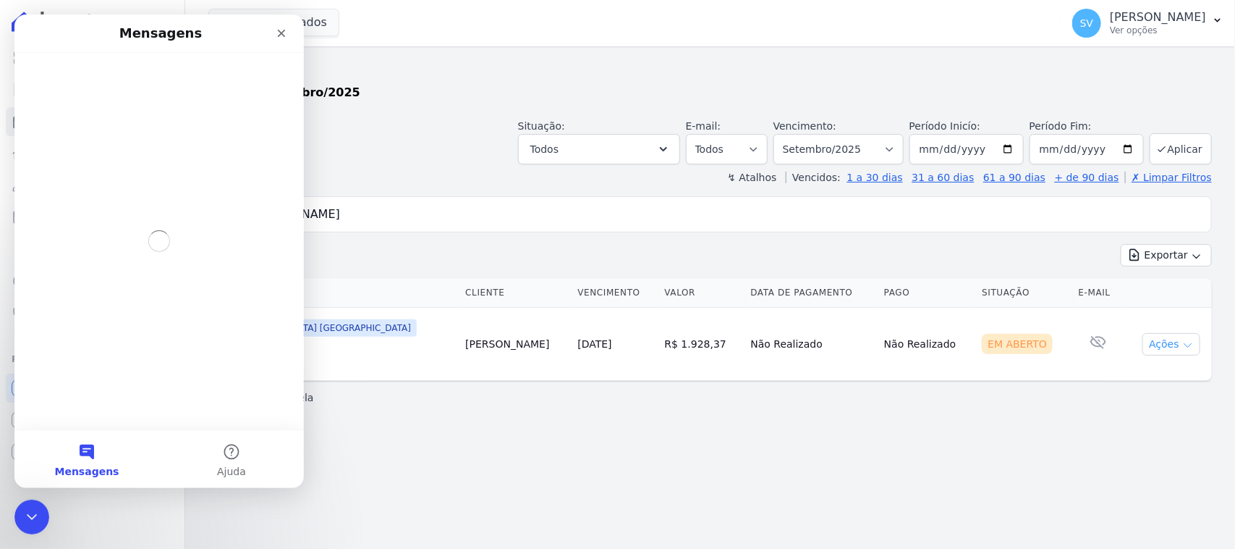
click at [1159, 335] on button "Ações" at bounding box center [1172, 344] width 58 height 22
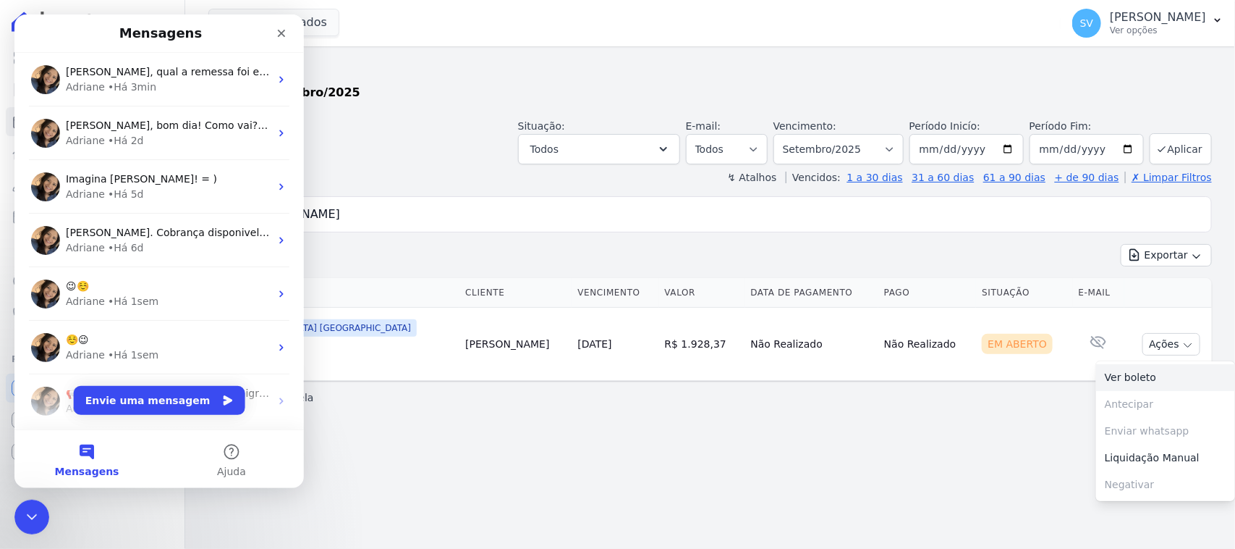
click at [1143, 380] on link "Ver boleto" at bounding box center [1165, 377] width 139 height 27
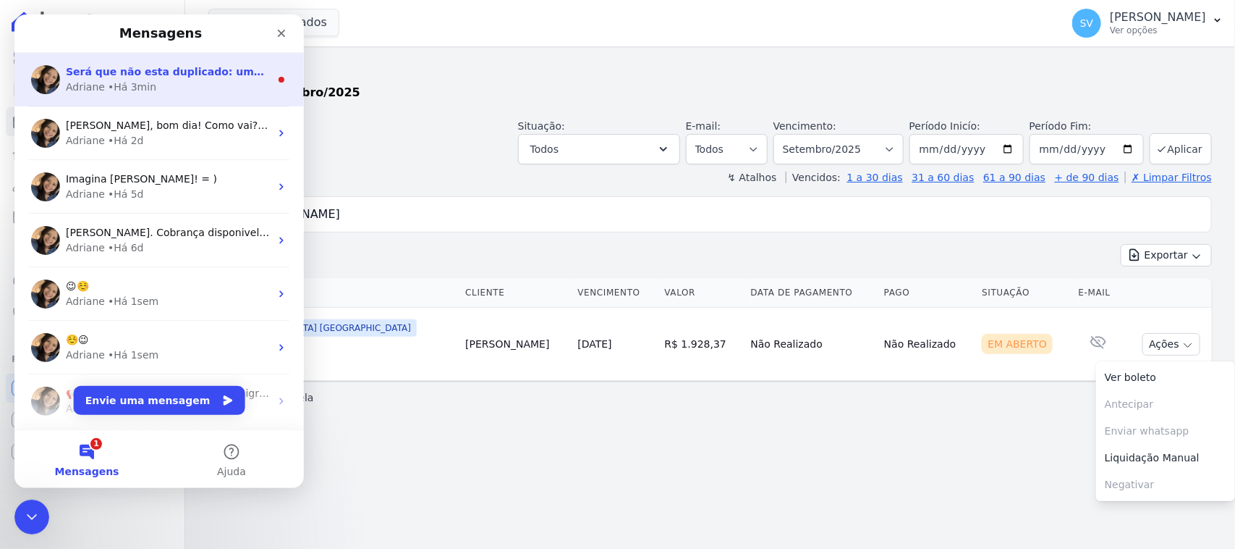
click at [203, 75] on span "Será que não esta duplicado: uma agendada e uma em aberto?" at bounding box center [247, 72] width 362 height 12
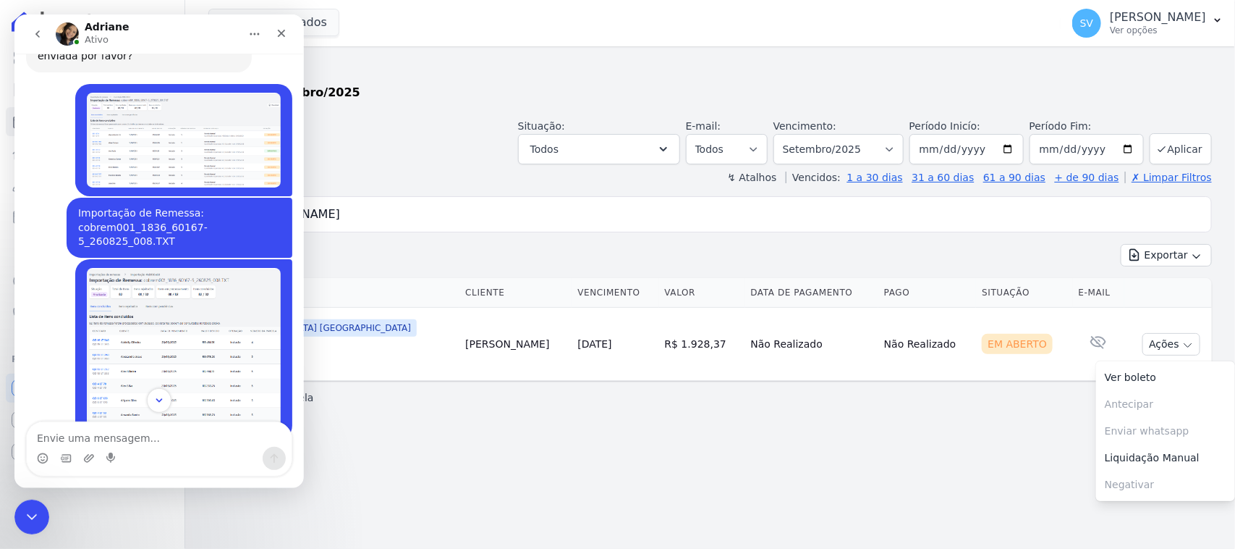
scroll to position [1156, 0]
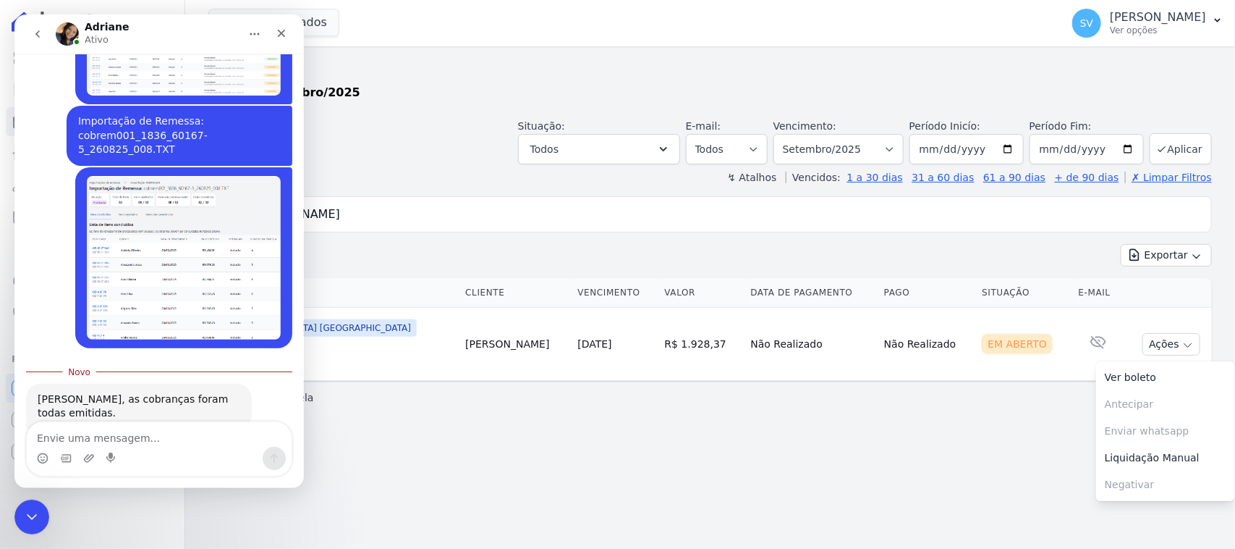
click at [214, 424] on textarea "Envie uma mensagem..." at bounding box center [159, 434] width 265 height 25
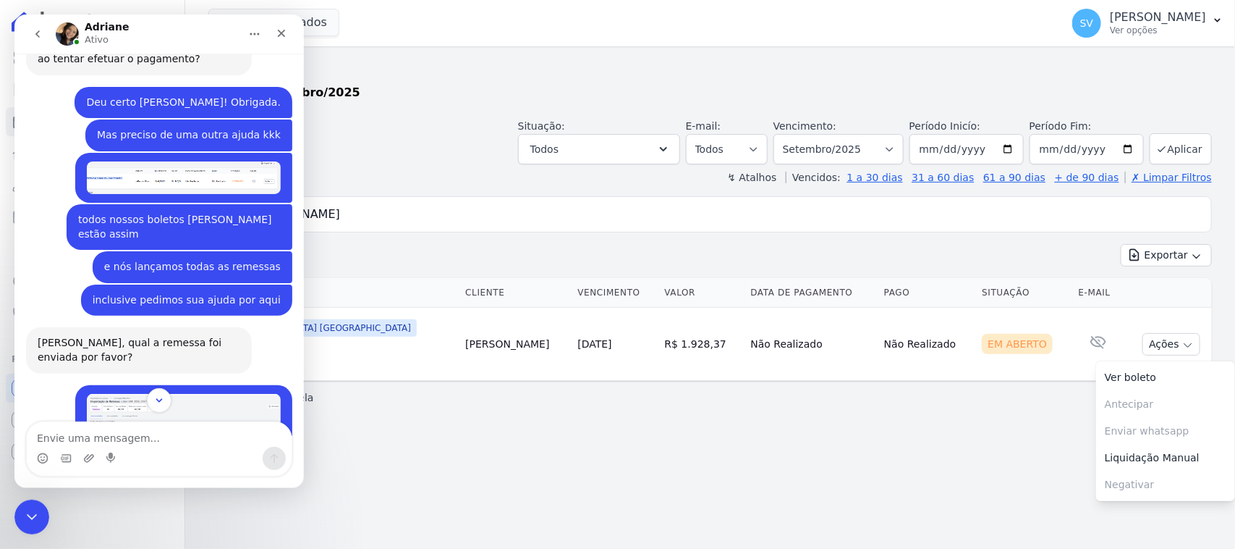
scroll to position [704, 0]
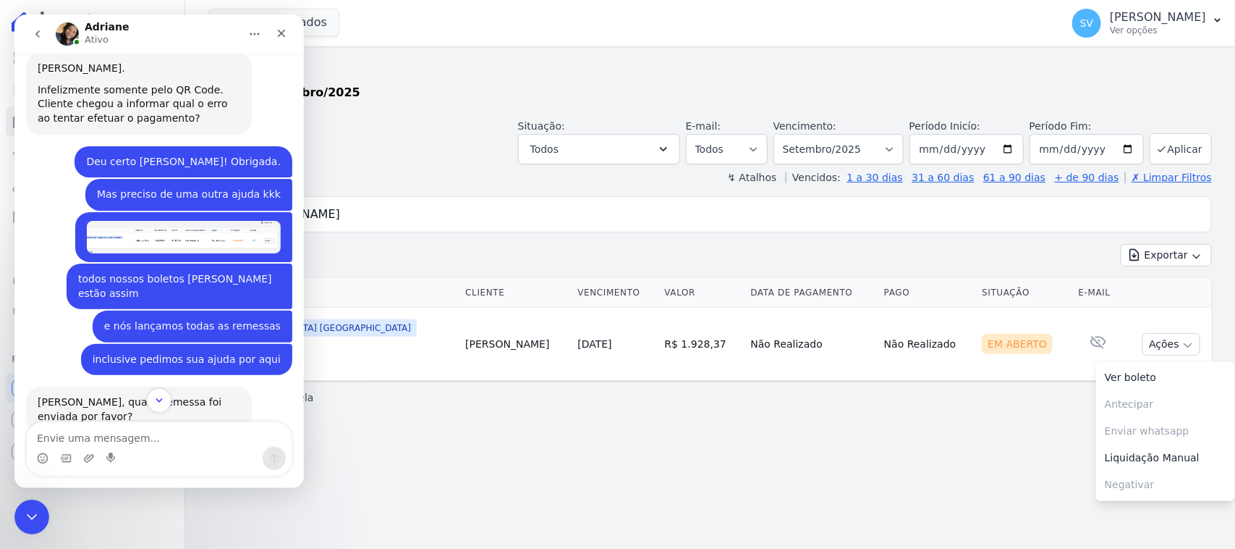
click at [507, 463] on div "Parcelas Todas de Setembro/2025 Situação: Agendado Em Aberto Pago Processando C…" at bounding box center [710, 297] width 1050 height 502
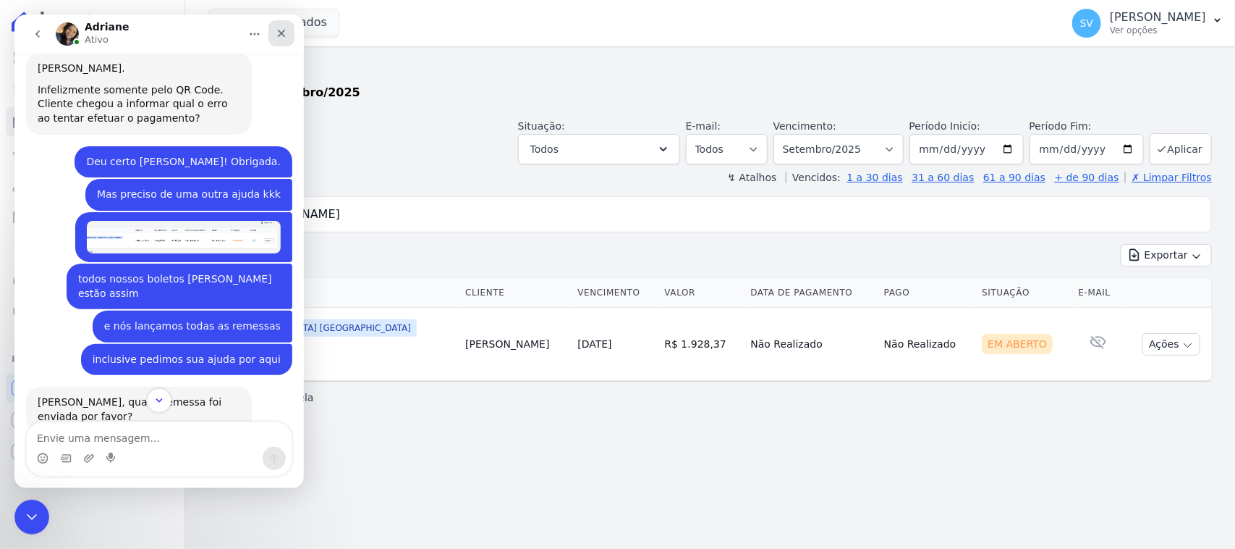
click at [277, 28] on div "Fechar" at bounding box center [281, 33] width 26 height 26
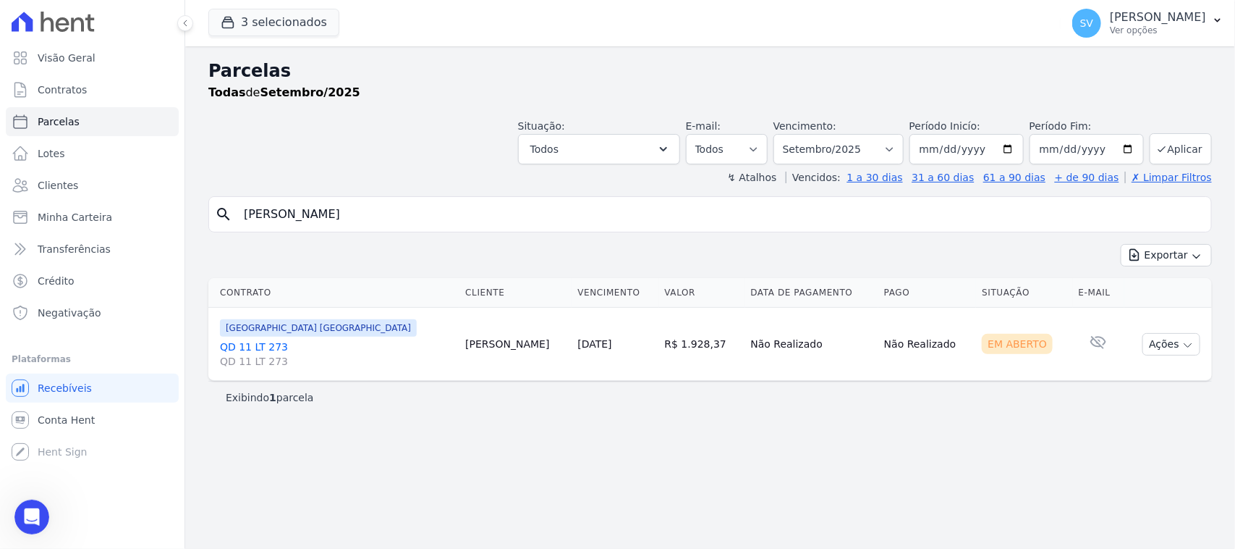
scroll to position [1133, 0]
click at [35, 520] on icon "Abertura do Messenger da Intercom" at bounding box center [30, 515] width 24 height 24
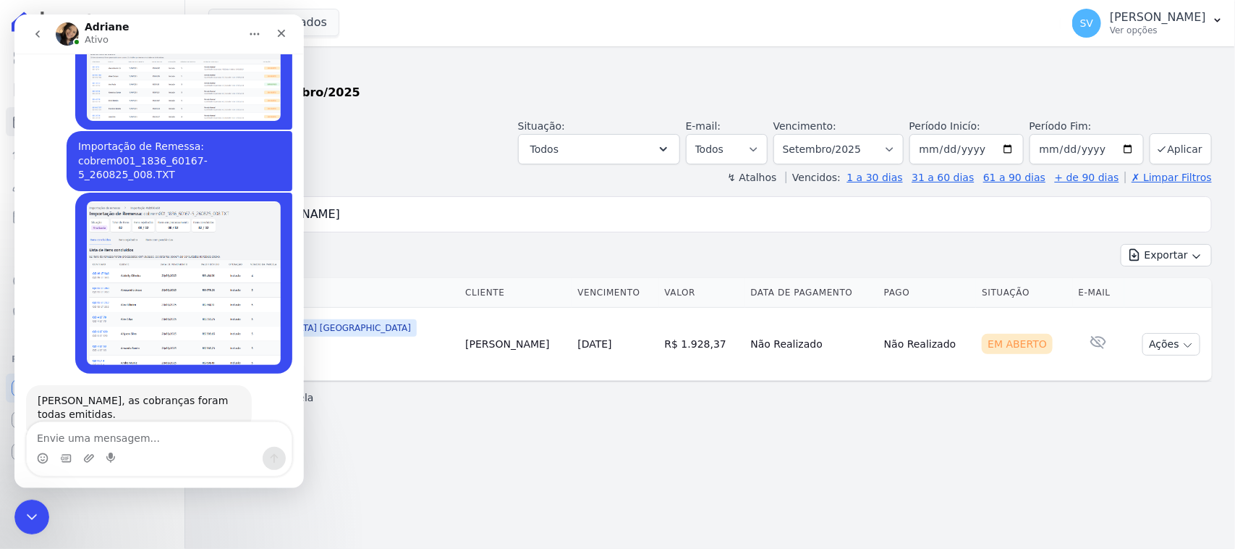
click at [181, 441] on textarea "Envie uma mensagem..." at bounding box center [159, 434] width 265 height 25
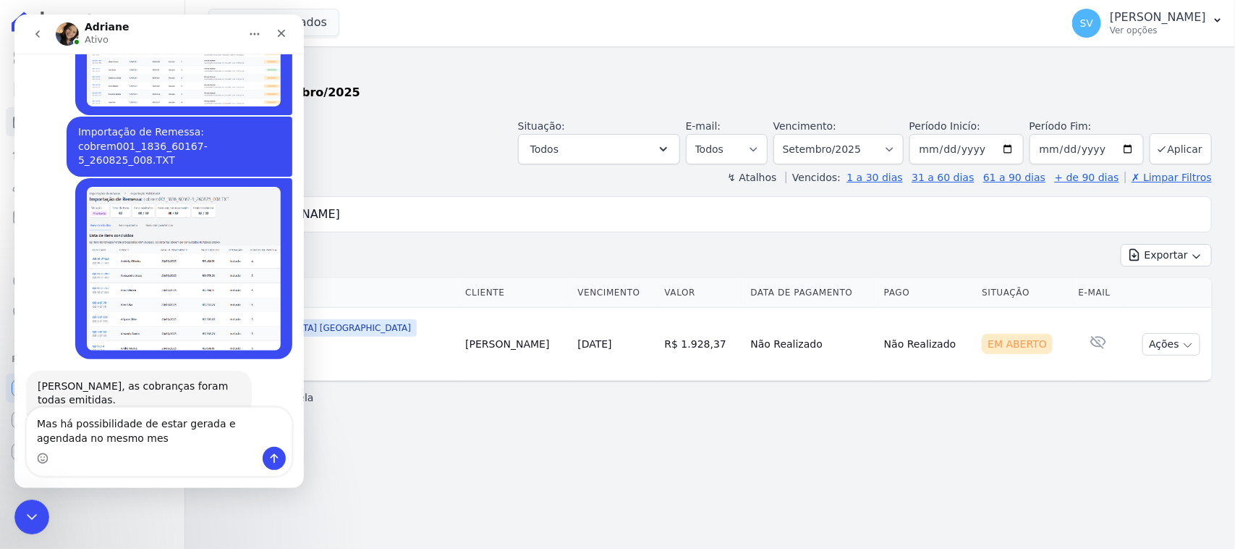
type textarea "Mas há possibilidade de estar gerada e agendada no mesmo mes?"
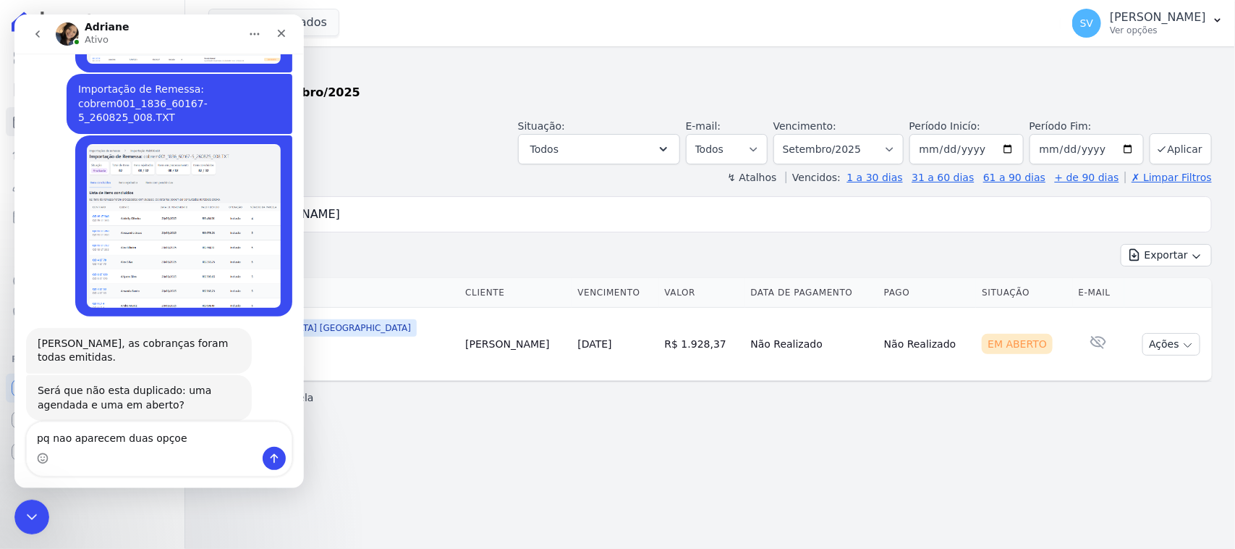
type textarea "pq nao aparecem duas opçoes"
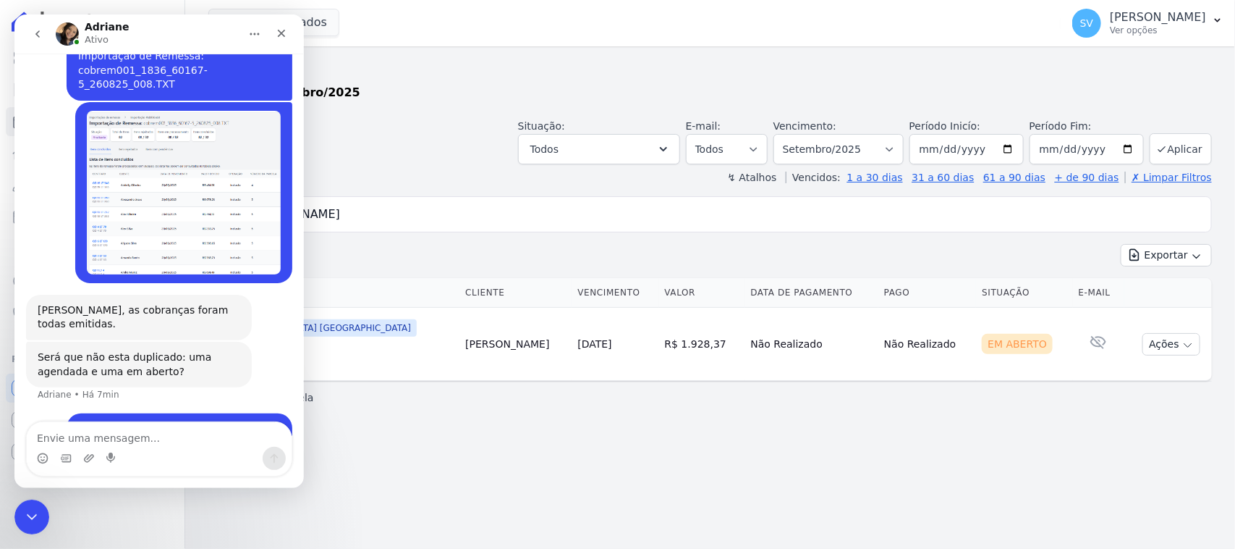
click at [409, 440] on div "Parcelas Todas de Setembro/2025 Situação: Agendado Em Aberto Pago Processando C…" at bounding box center [710, 297] width 1050 height 502
